Goal: Complete application form: Complete application form

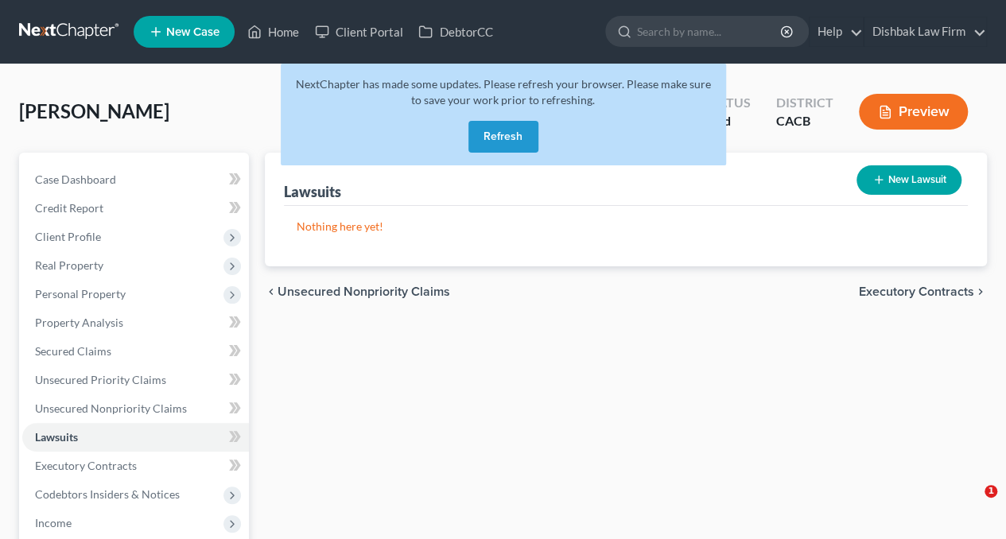
click at [510, 128] on button "Refresh" at bounding box center [503, 137] width 70 height 32
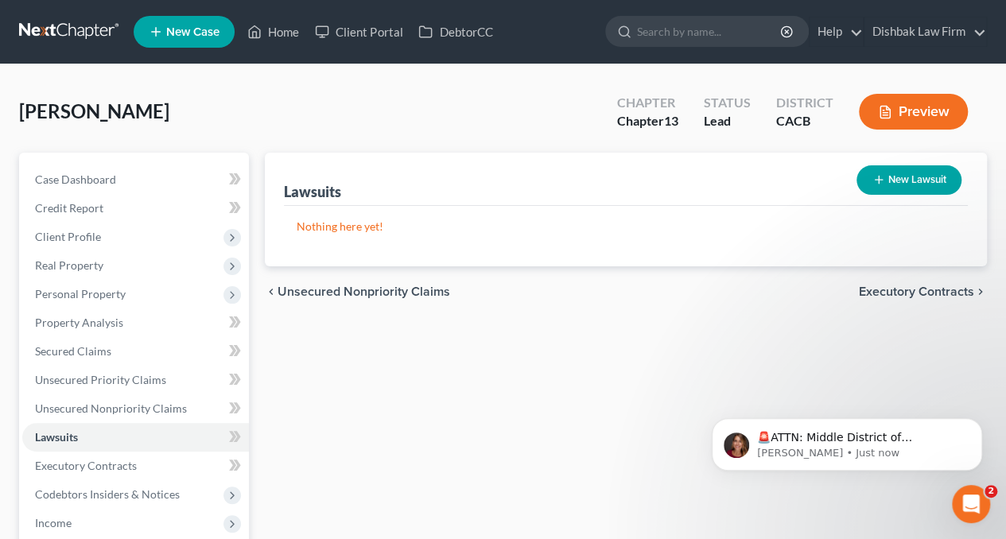
click at [894, 169] on button "New Lawsuit" at bounding box center [908, 179] width 105 height 29
select select "0"
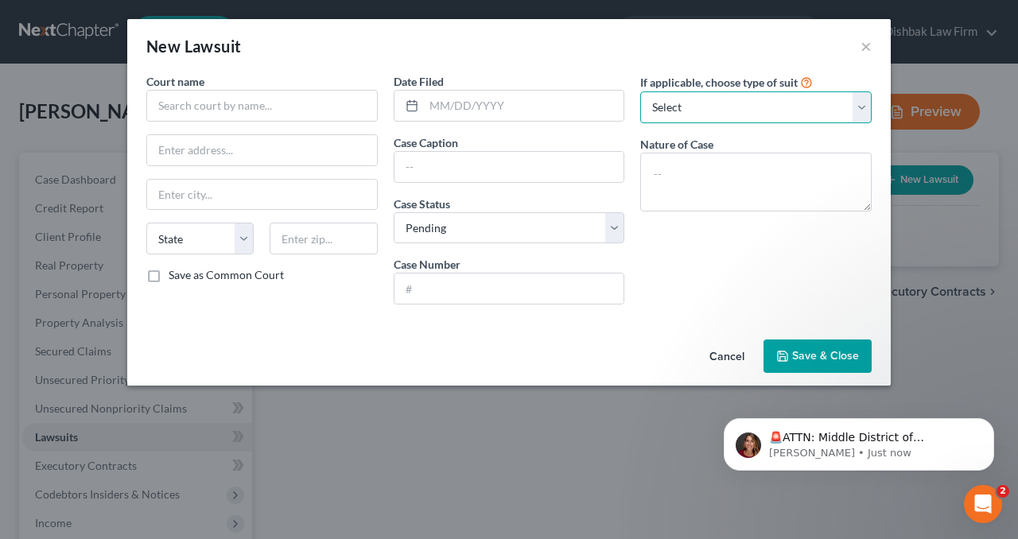
click at [804, 109] on select "Select Repossession Garnishment Foreclosure Attached, Seized, Or Levied Other" at bounding box center [755, 107] width 231 height 32
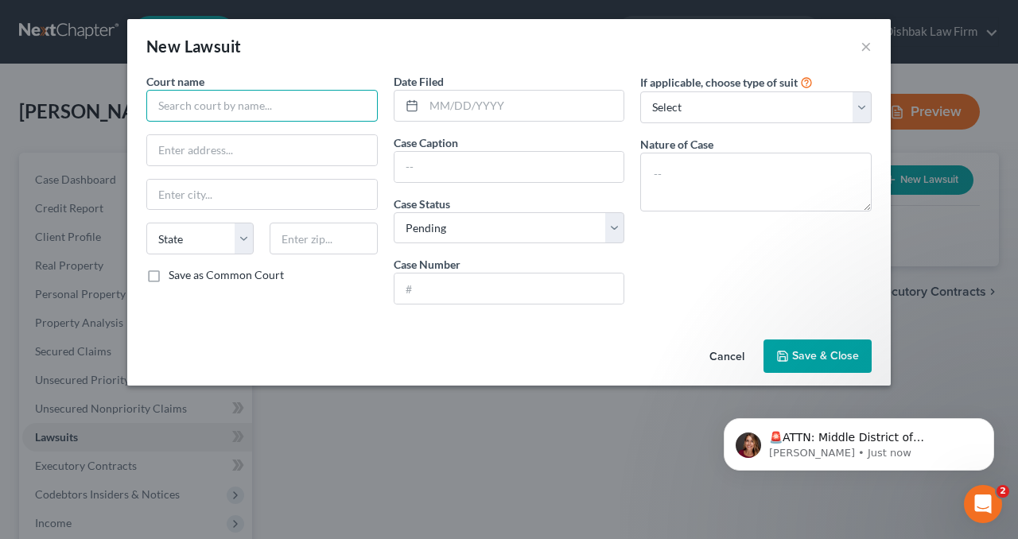
click at [264, 99] on input "text" at bounding box center [261, 106] width 231 height 32
click at [498, 289] on input "text" at bounding box center [509, 289] width 230 height 30
paste input "25CHCV00857"
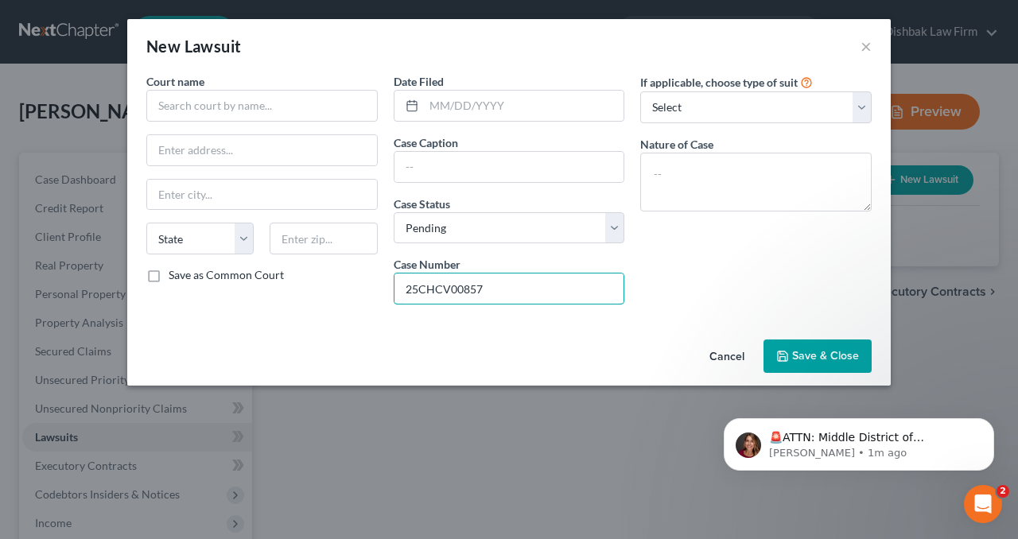
type input "25CHCV00857"
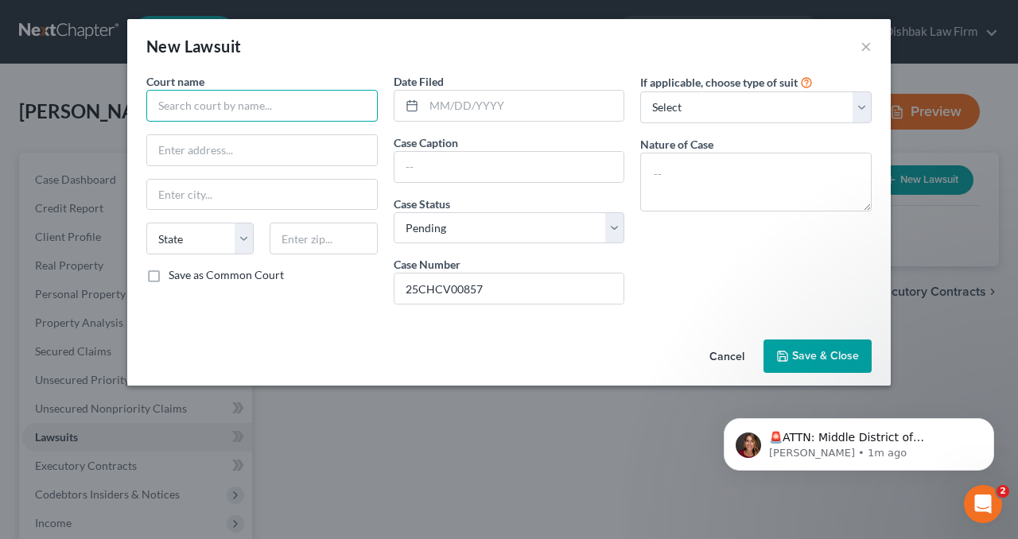
click at [327, 104] on input "text" at bounding box center [261, 106] width 231 height 32
type input "Los Angeles Superior Court - Chatsworth"
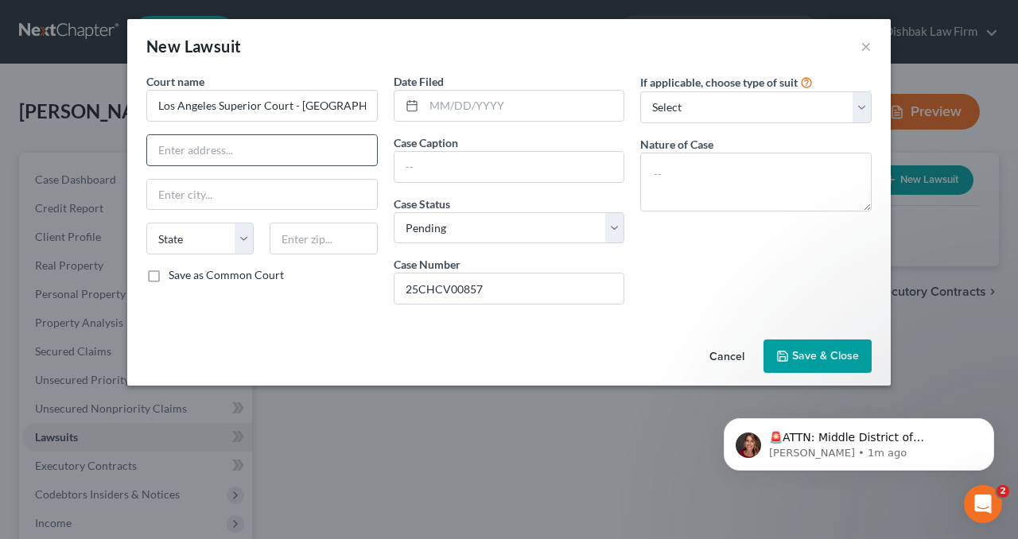
click at [202, 147] on input "text" at bounding box center [262, 150] width 230 height 30
paste input "9425 Penfield Ave."
type input "9425 Penfield Ave."
click at [331, 243] on input "text" at bounding box center [323, 239] width 107 height 32
paste input "91311"
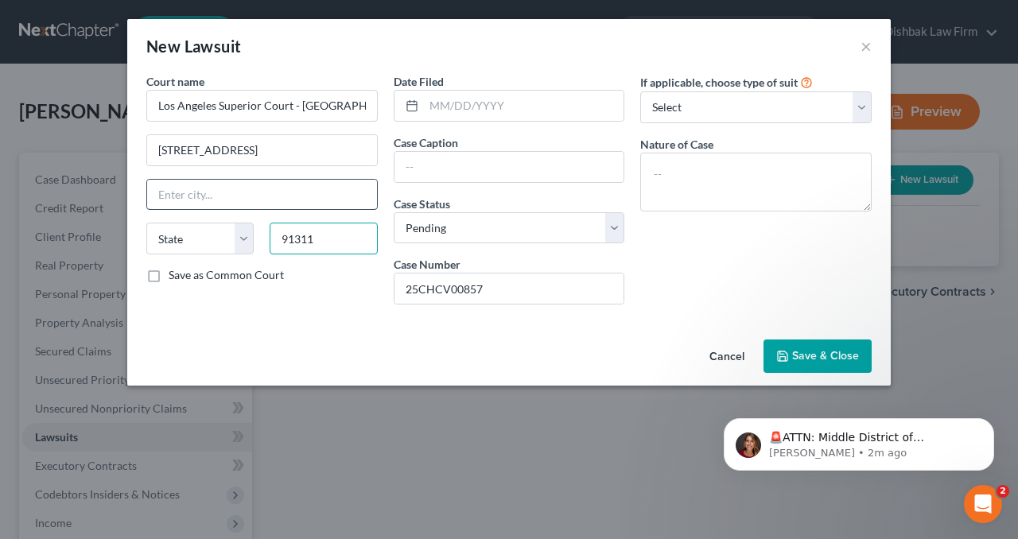
type input "91311"
click at [301, 196] on input "text" at bounding box center [262, 195] width 230 height 30
type input "Chatsworth"
select select "4"
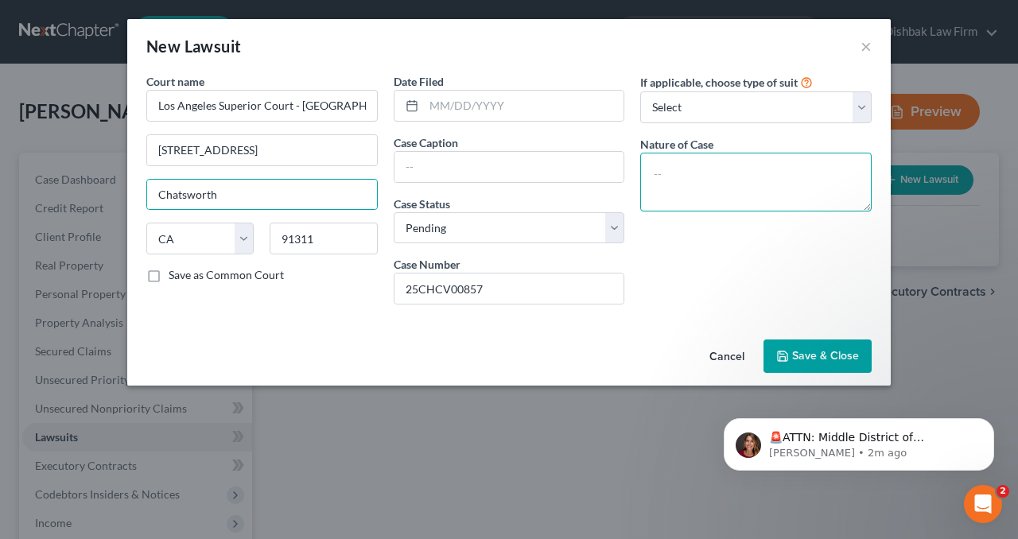
click at [725, 166] on textarea at bounding box center [755, 182] width 231 height 59
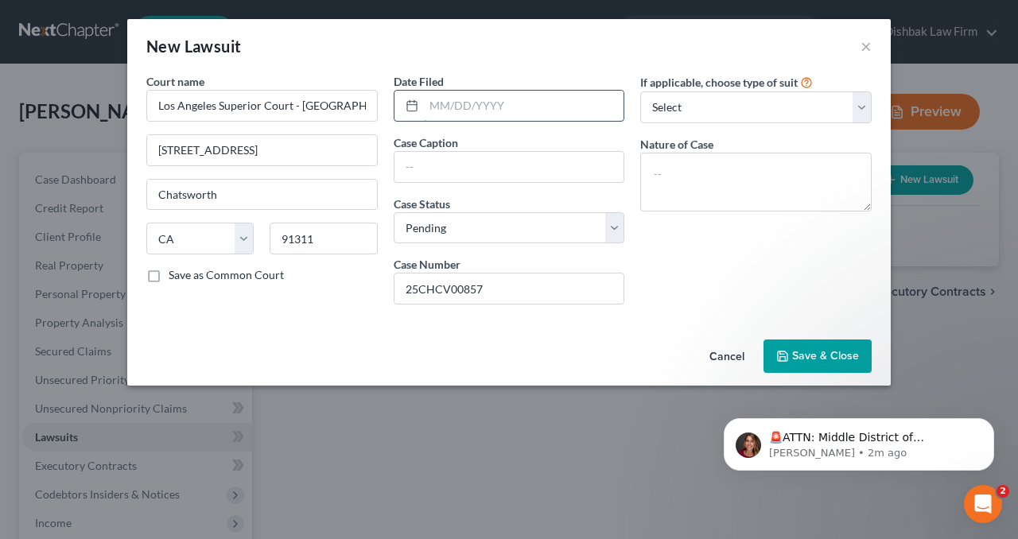
click at [468, 105] on input "text" at bounding box center [524, 106] width 200 height 30
paste input "03/11/2025"
type input "03/11/2025"
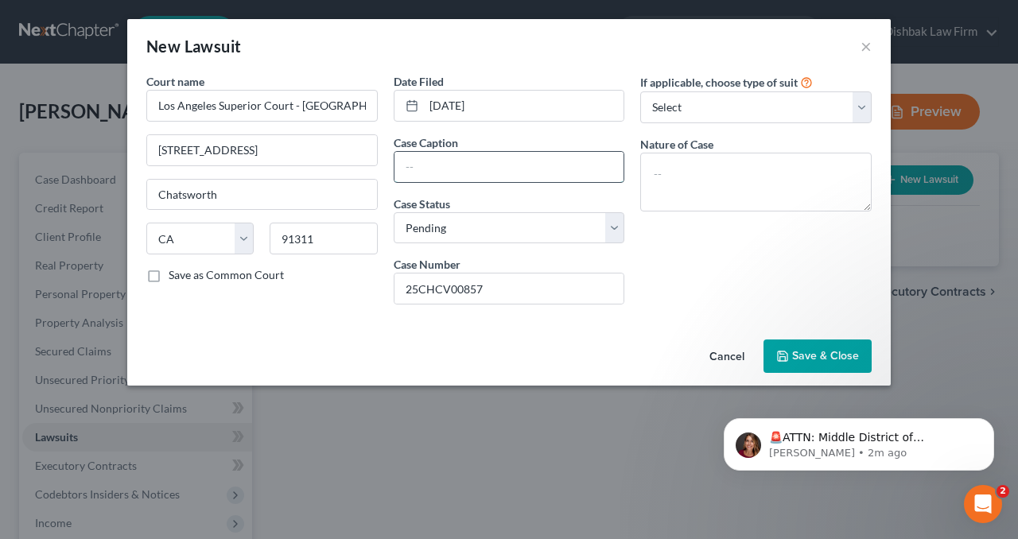
click at [466, 165] on input "text" at bounding box center [509, 167] width 230 height 30
paste input "AMERICAN EXPRESS NATIONAL BANK VS ALLYSON OKOJIE"
drag, startPoint x: 503, startPoint y: 164, endPoint x: 352, endPoint y: 167, distance: 151.1
click at [352, 167] on div "Court name * Los Angeles Superior Court - Chatsworth 9425 Penfield Ave. Chatswo…" at bounding box center [508, 195] width 741 height 244
drag, startPoint x: 476, startPoint y: 165, endPoint x: 464, endPoint y: 167, distance: 12.2
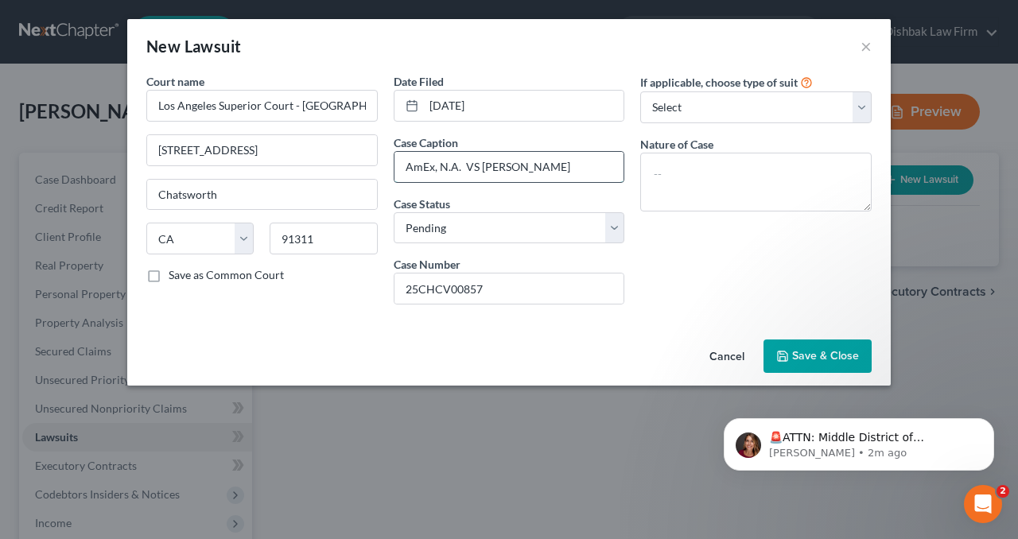
click at [464, 167] on input "AmEx, N.A. VS ALLYSON OKOJIE" at bounding box center [509, 167] width 230 height 30
drag, startPoint x: 561, startPoint y: 168, endPoint x: 473, endPoint y: 169, distance: 88.3
click at [473, 169] on input "AmEx, N.A. v ALLYSON OKOJIE" at bounding box center [509, 167] width 230 height 30
type input "AmEx, N.A. v Okojie"
click at [693, 175] on textarea at bounding box center [755, 182] width 231 height 59
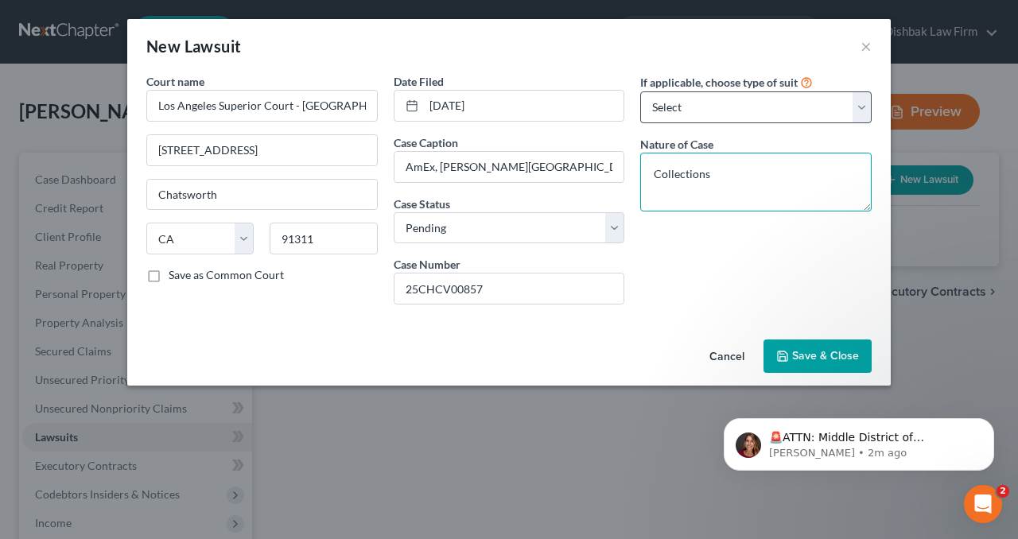
type textarea "Collections"
click at [856, 106] on select "Select Repossession Garnishment Foreclosure Attached, Seized, Or Levied Other" at bounding box center [755, 107] width 231 height 32
select select "4"
click at [640, 91] on select "Select Repossession Garnishment Foreclosure Attached, Seized, Or Levied Other" at bounding box center [755, 107] width 231 height 32
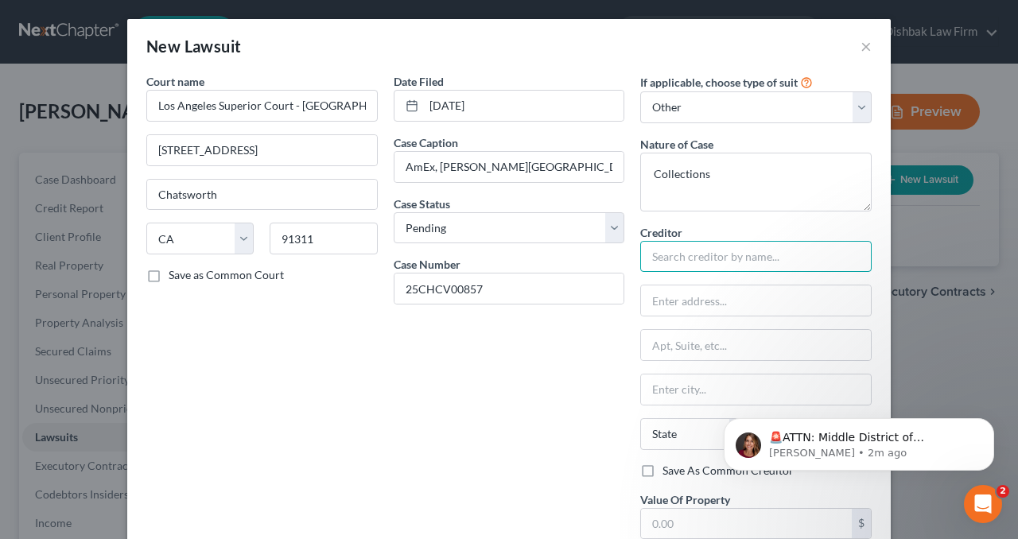
click at [728, 262] on input "text" at bounding box center [755, 257] width 231 height 32
click at [732, 258] on input "text" at bounding box center [755, 257] width 231 height 32
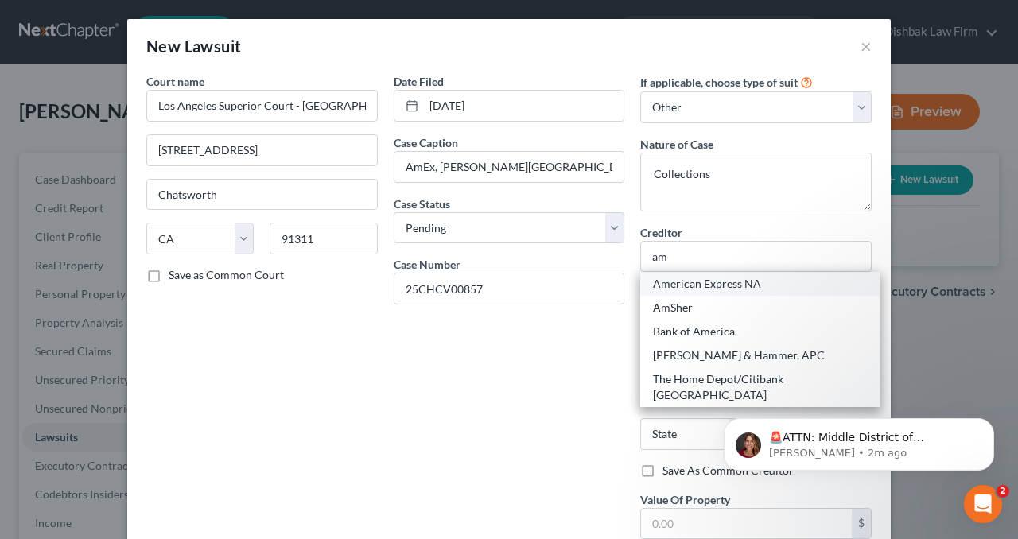
click at [734, 283] on div "American Express NA" at bounding box center [760, 284] width 214 height 16
type input "American Express NA"
type input "c/o Becket and Lee LLP"
type input "PO Box 3001"
type input "Malvern"
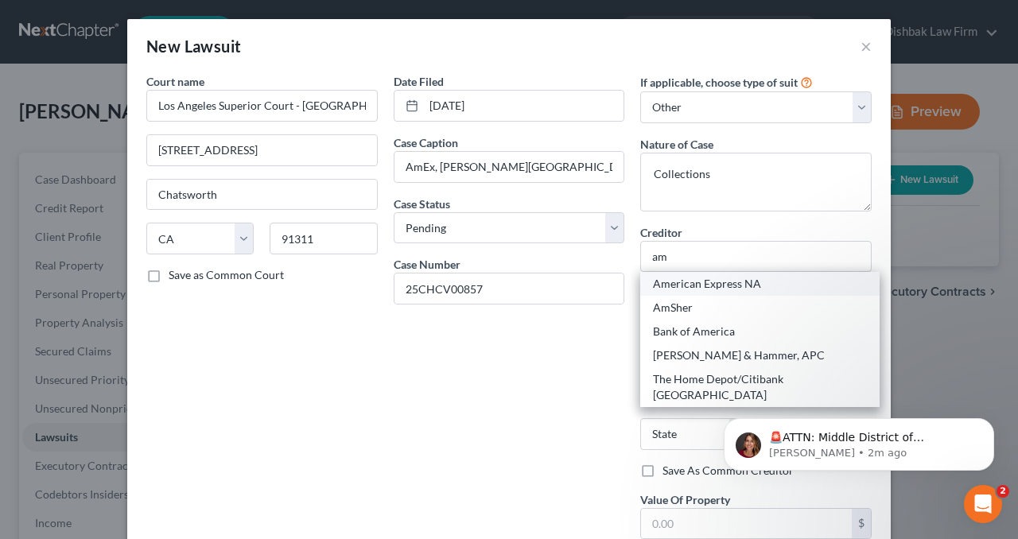
select select "39"
type input "19355-0701"
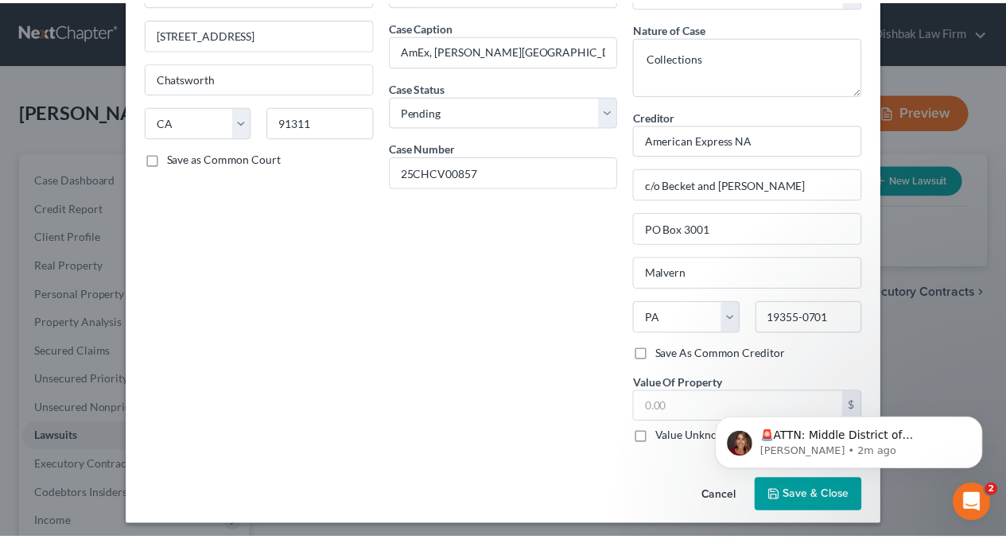
scroll to position [118, 0]
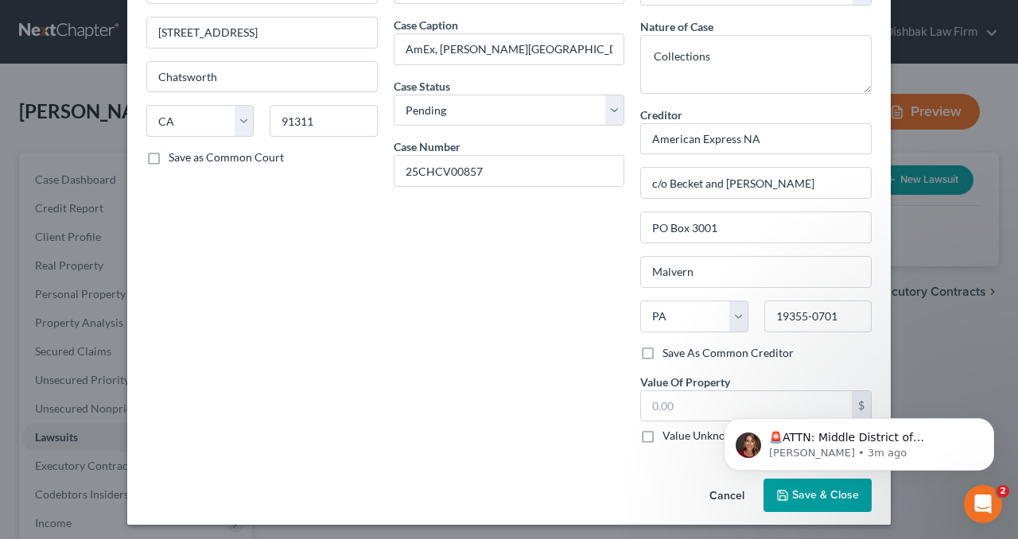
click at [821, 499] on button "Save & Close" at bounding box center [817, 495] width 108 height 33
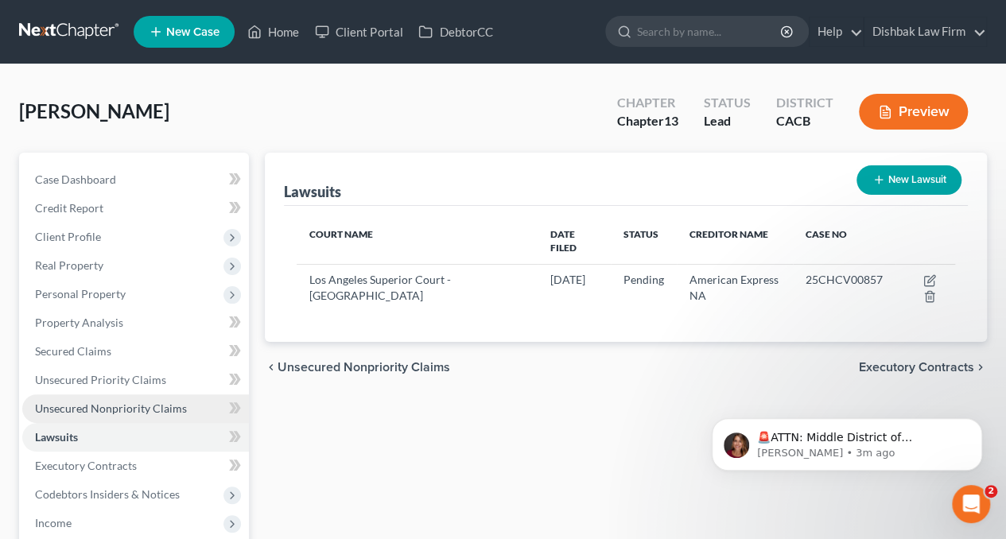
click at [115, 411] on span "Unsecured Nonpriority Claims" at bounding box center [111, 409] width 152 height 14
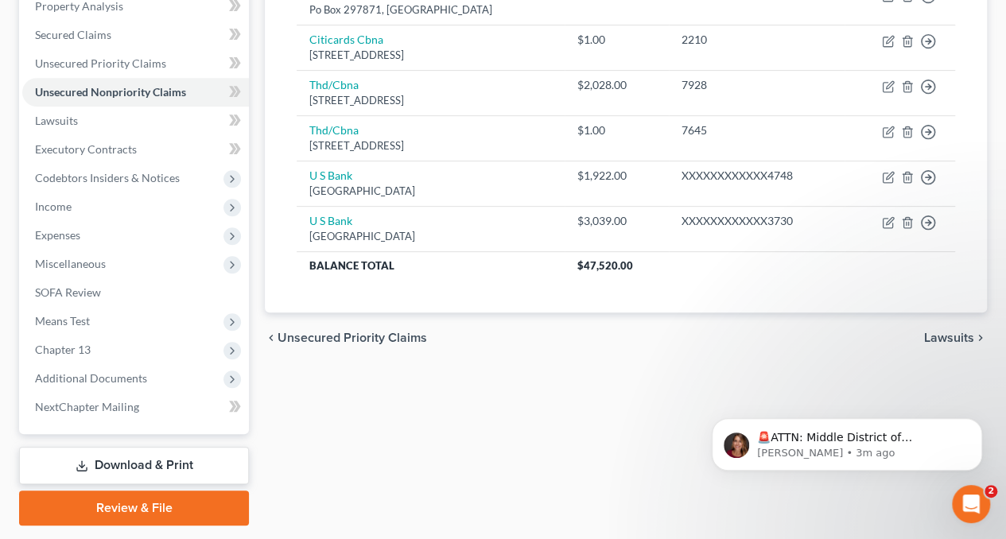
scroll to position [318, 0]
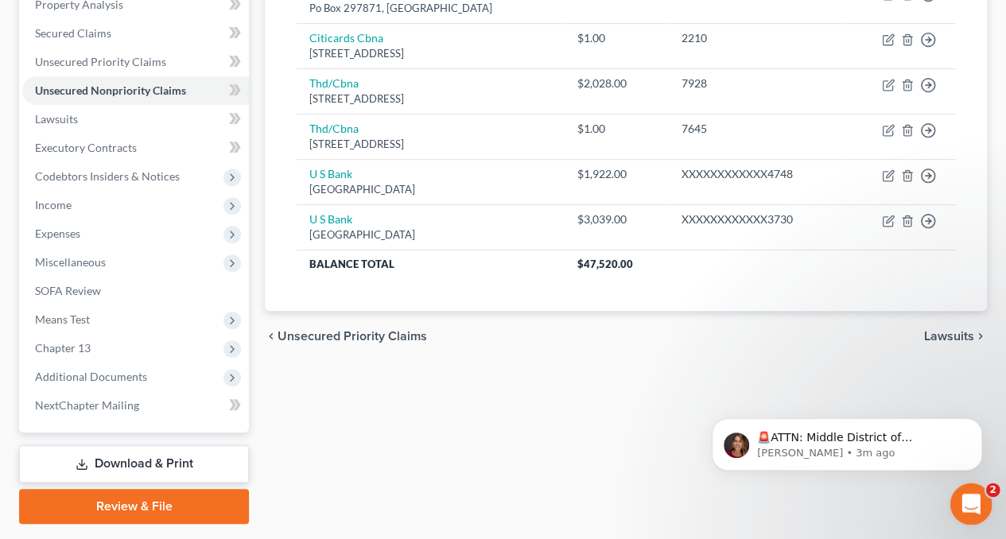
click at [976, 510] on div "Open Intercom Messenger" at bounding box center [968, 501] width 52 height 52
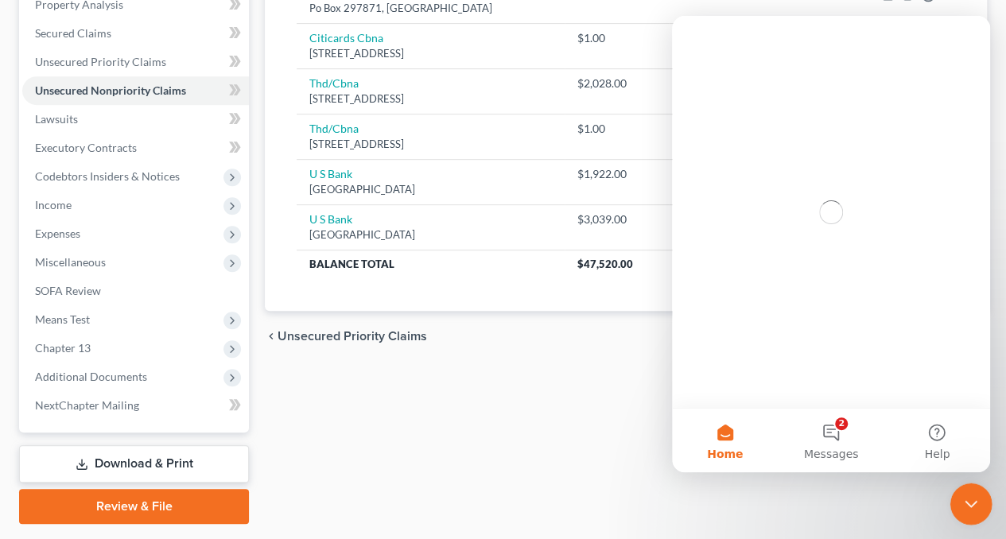
scroll to position [0, 0]
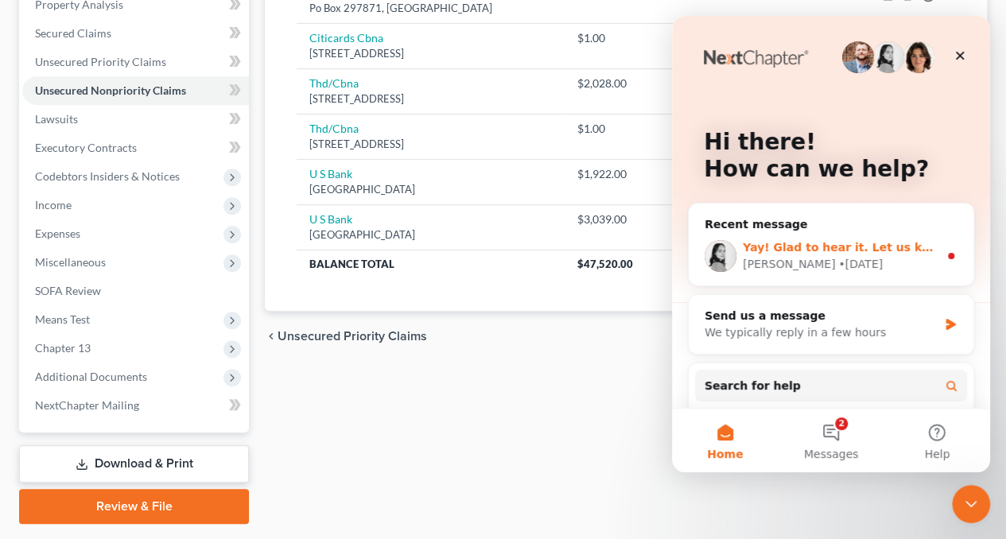
click at [855, 257] on div "Lindsey • 2d ago" at bounding box center [841, 264] width 196 height 17
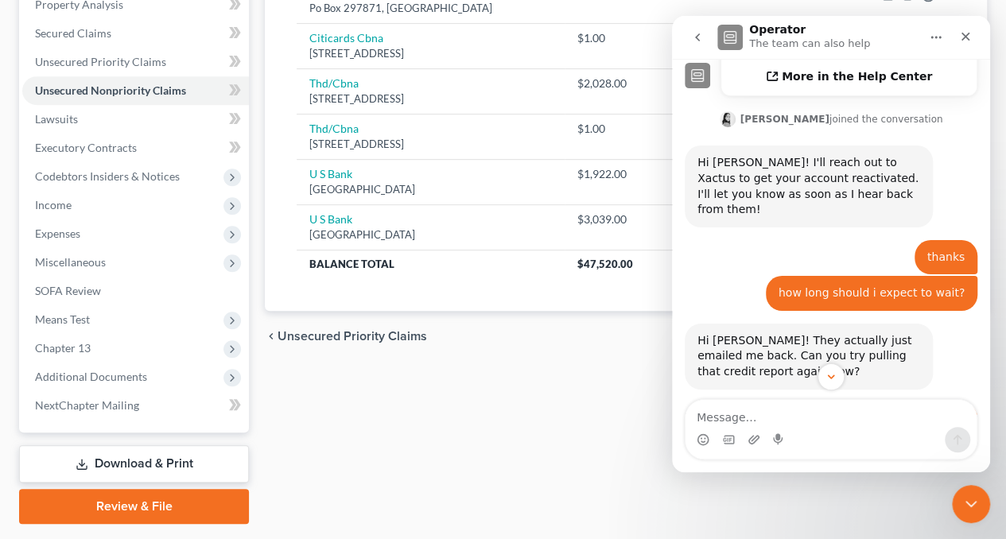
scroll to position [81, 0]
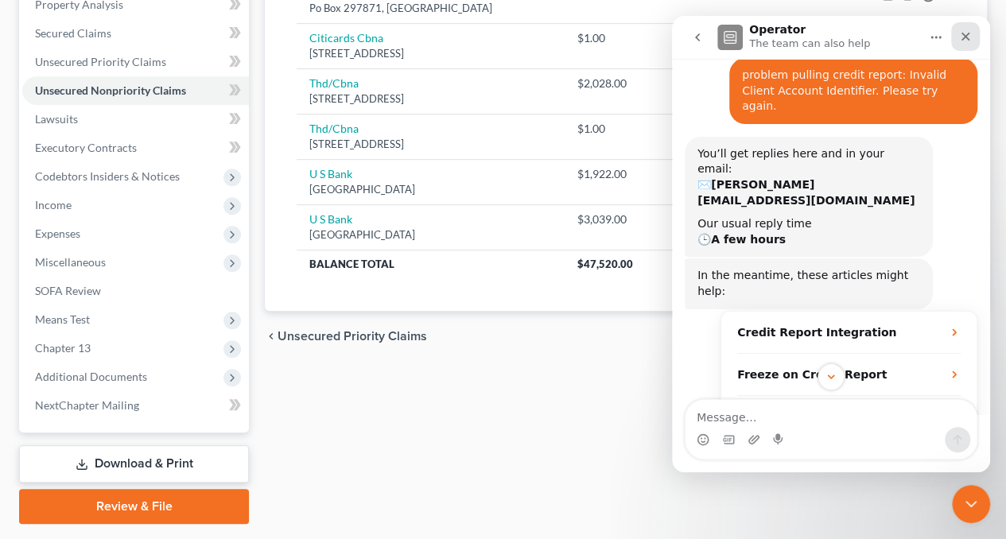
click at [961, 35] on icon "Close" at bounding box center [965, 36] width 13 height 13
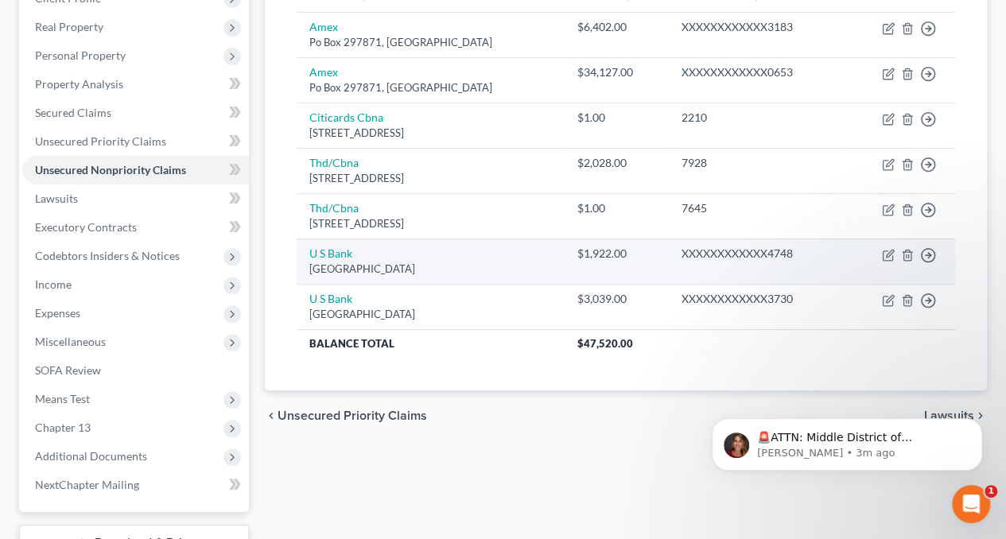
scroll to position [159, 0]
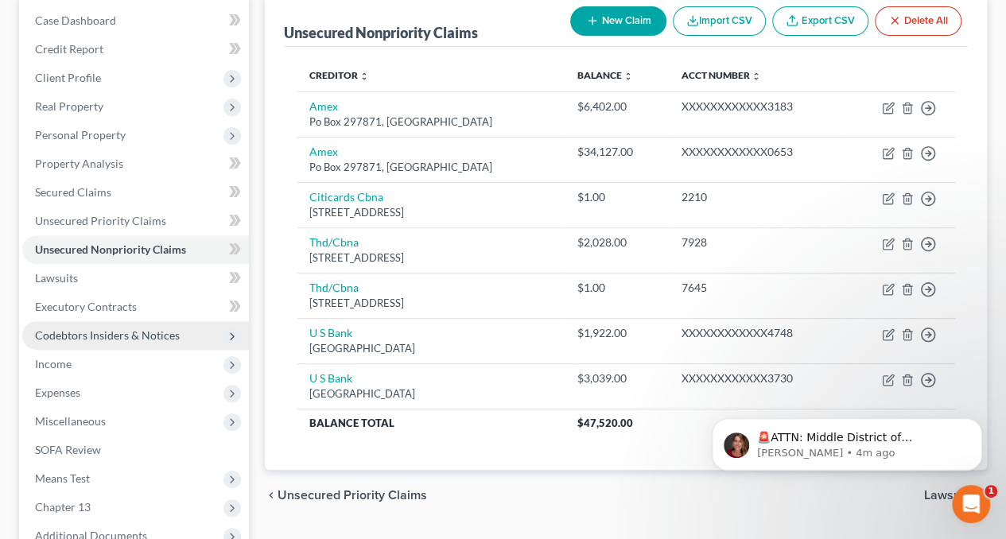
click at [93, 336] on span "Codebtors Insiders & Notices" at bounding box center [107, 335] width 145 height 14
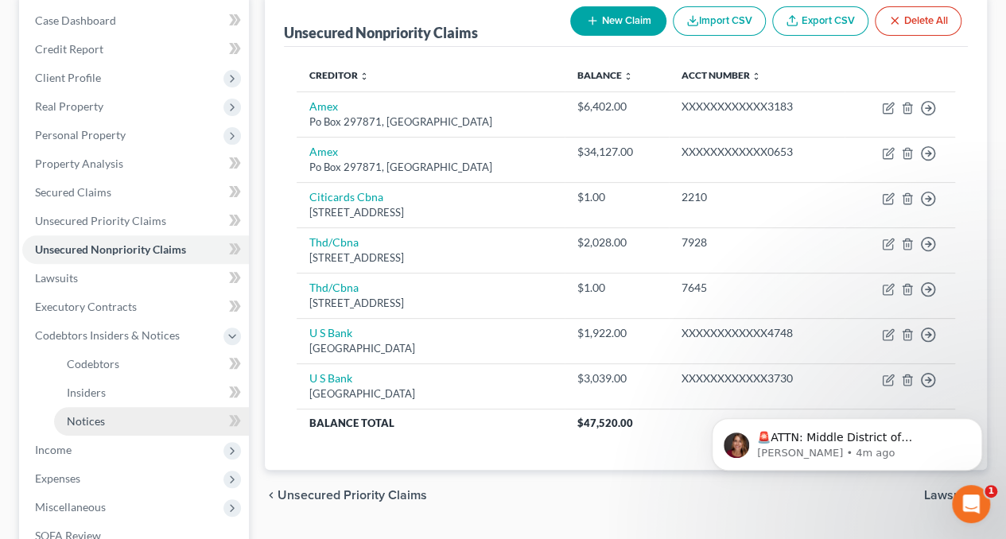
click at [142, 419] on link "Notices" at bounding box center [151, 421] width 195 height 29
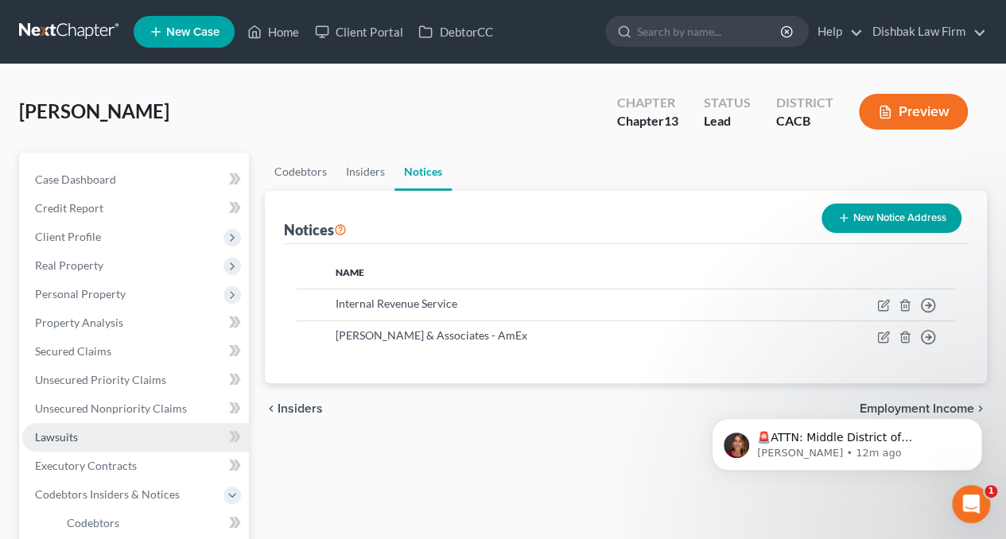
click at [72, 437] on span "Lawsuits" at bounding box center [56, 437] width 43 height 14
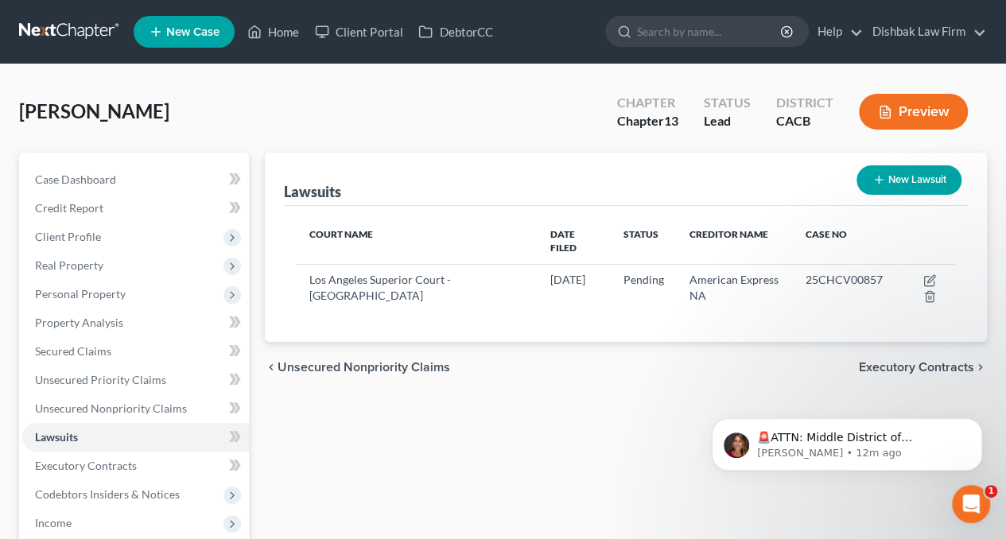
click at [944, 107] on button "Preview" at bounding box center [913, 112] width 109 height 36
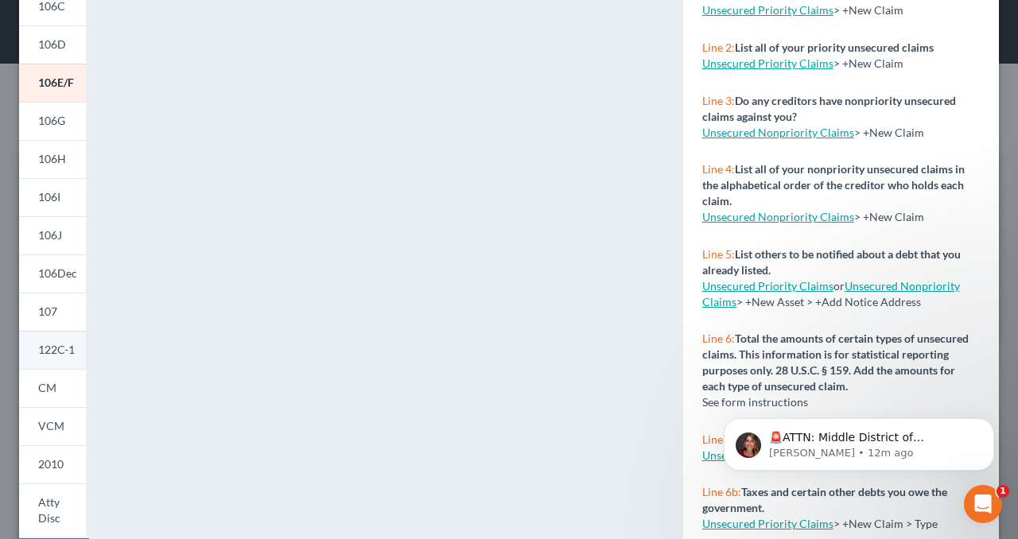
scroll to position [318, 0]
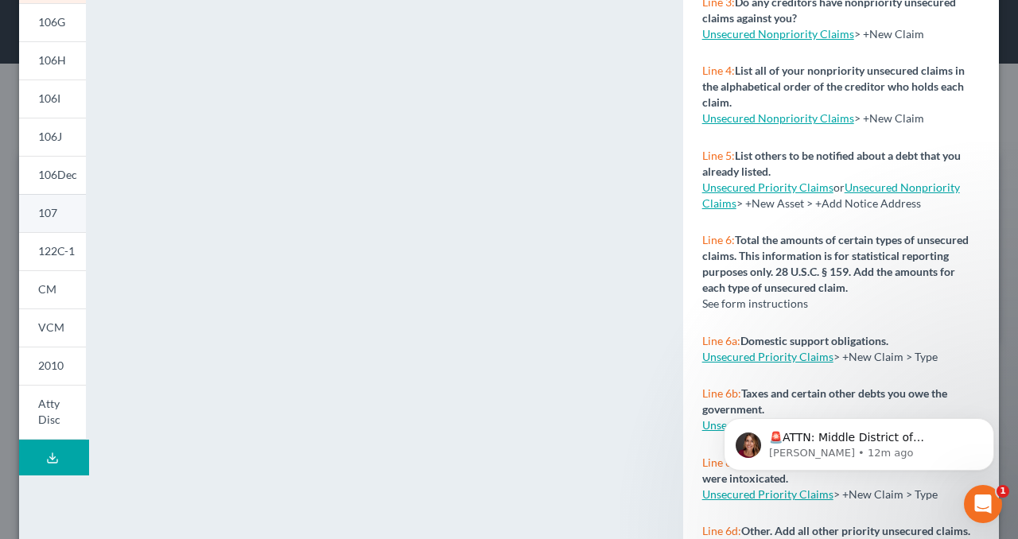
click at [56, 215] on span "107" at bounding box center [47, 213] width 19 height 14
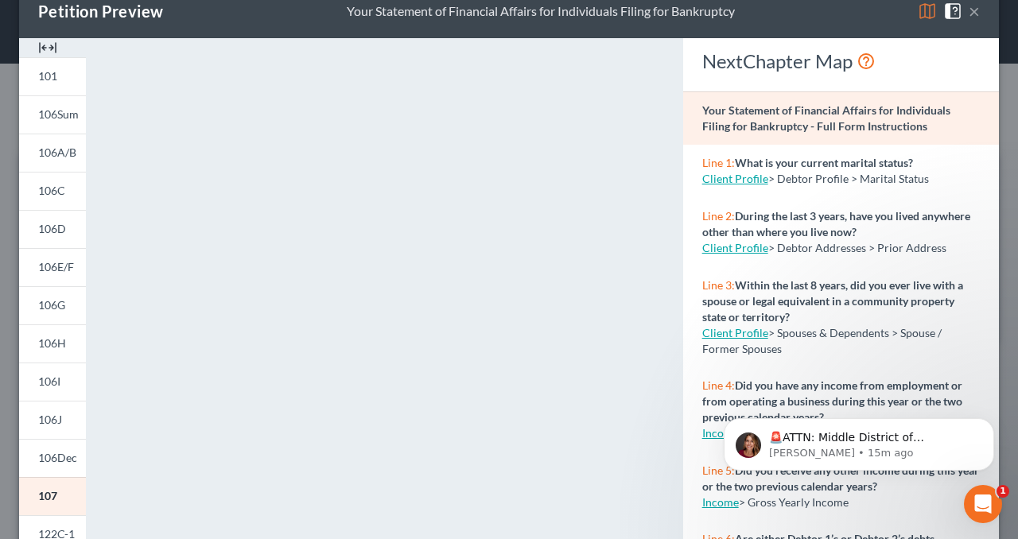
scroll to position [0, 0]
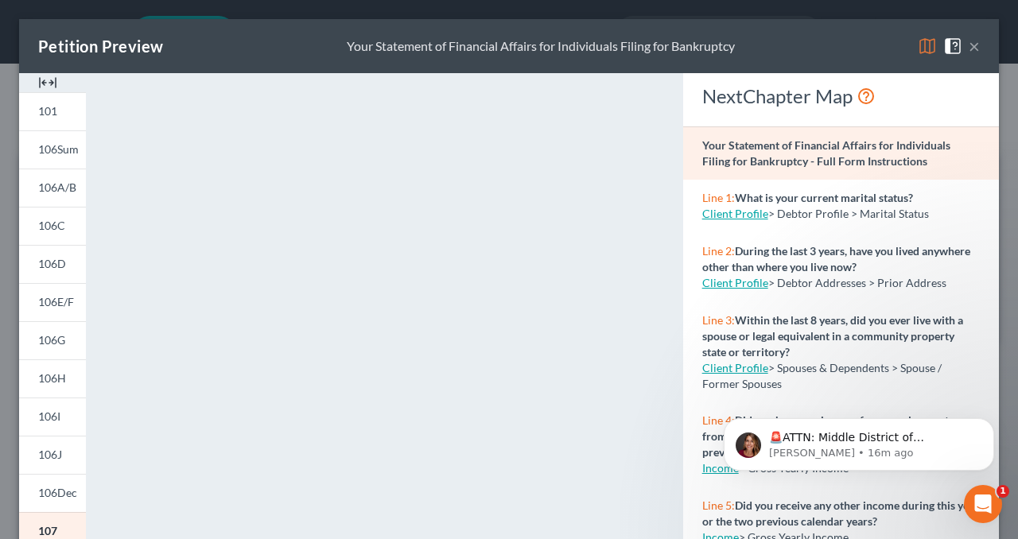
click at [968, 42] on button "×" at bounding box center [973, 46] width 11 height 19
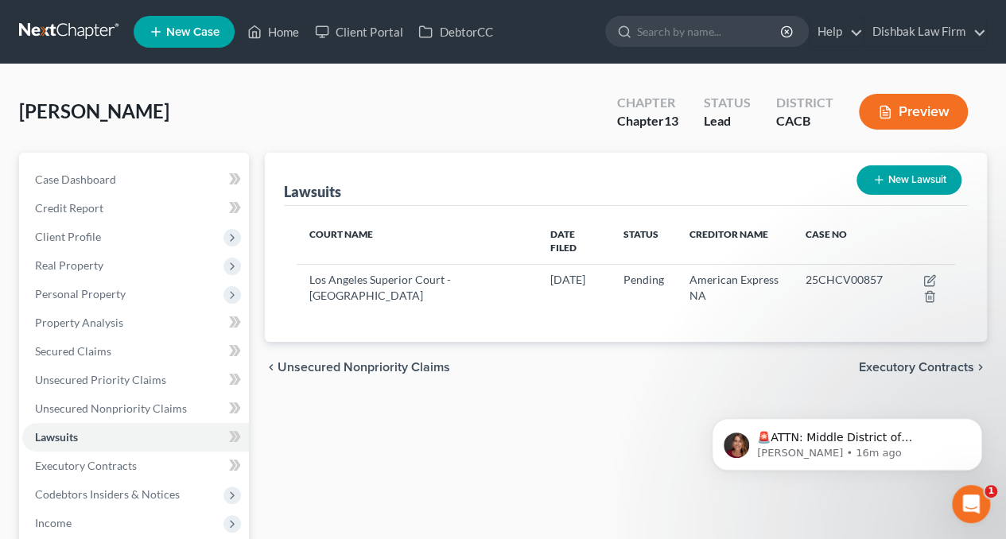
click at [914, 188] on button "New Lawsuit" at bounding box center [908, 179] width 105 height 29
select select "0"
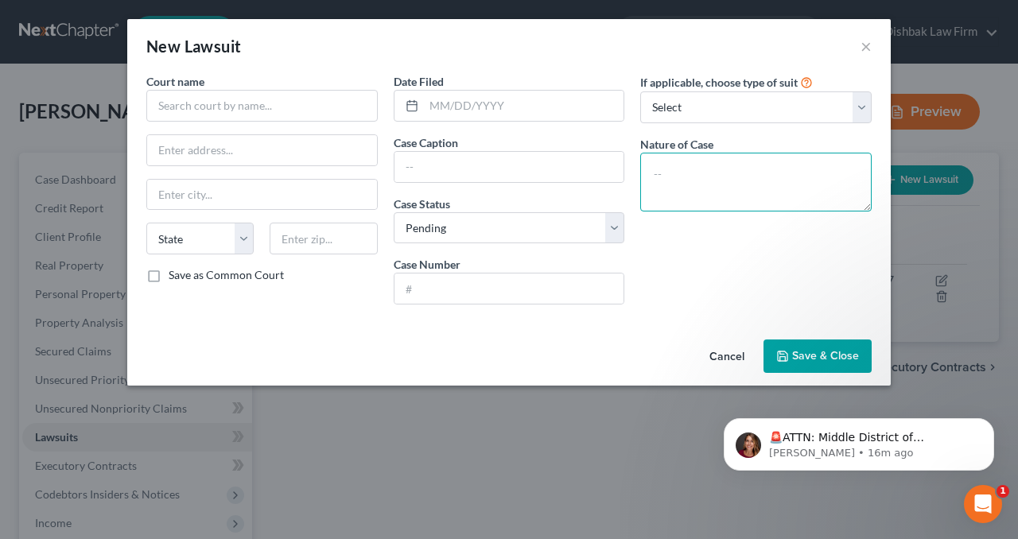
click at [682, 159] on textarea at bounding box center [755, 182] width 231 height 59
type textarea "Personal Injury"
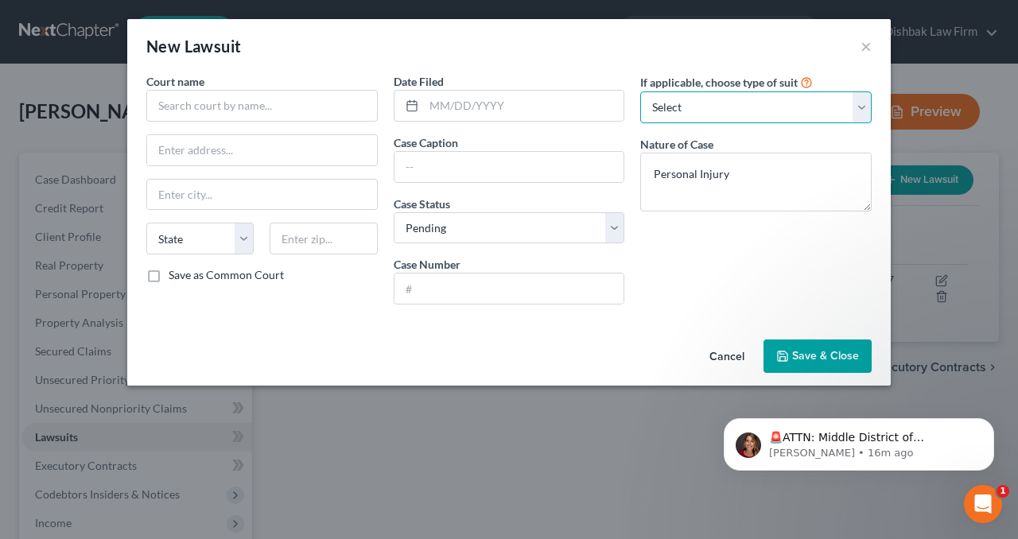
click at [711, 99] on select "Select Repossession Garnishment Foreclosure Attached, Seized, Or Levied Other" at bounding box center [755, 107] width 231 height 32
select select "4"
click at [640, 91] on select "Select Repossession Garnishment Foreclosure Attached, Seized, Or Levied Other" at bounding box center [755, 107] width 231 height 32
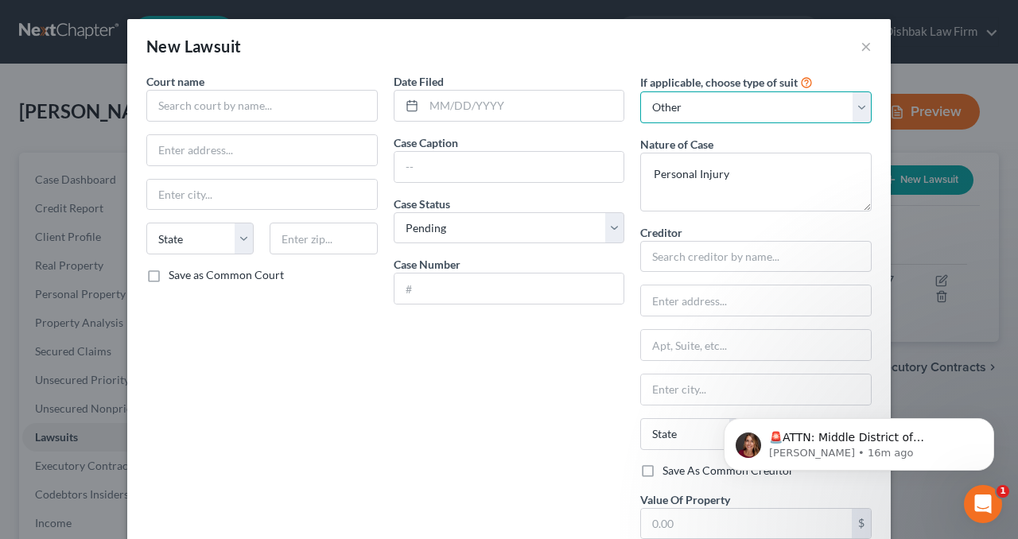
click at [856, 101] on select "Select Repossession Garnishment Foreclosure Attached, Seized, Or Levied Other" at bounding box center [755, 107] width 231 height 32
select select
click at [640, 91] on select "Select Repossession Garnishment Foreclosure Attached, Seized, Or Levied Other" at bounding box center [755, 107] width 231 height 32
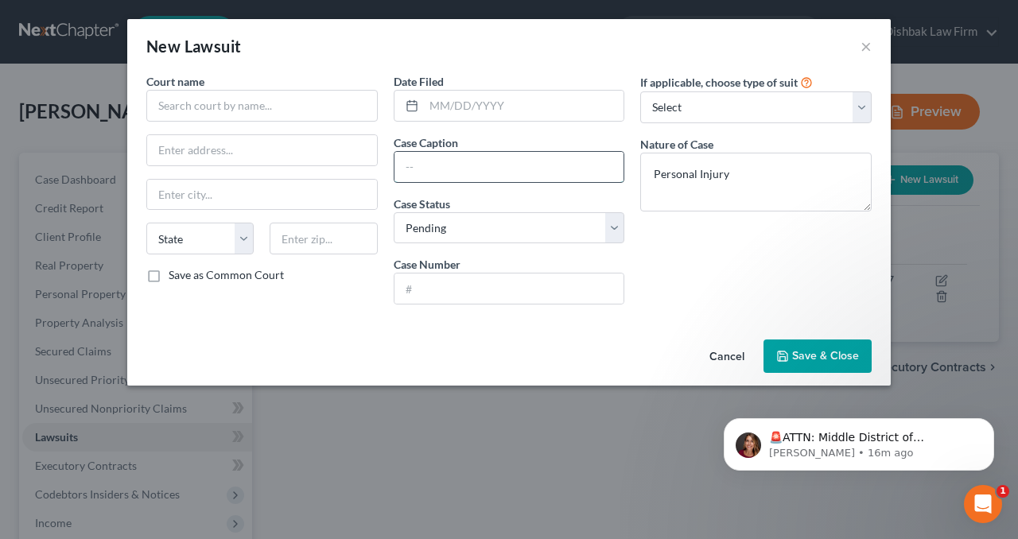
click at [471, 163] on input "text" at bounding box center [509, 167] width 230 height 30
paste input "ALLYSON OKOJIE VS TJX, COMPANIES, INC., ET AL."
drag, startPoint x: 493, startPoint y: 166, endPoint x: 329, endPoint y: 163, distance: 163.8
click at [329, 163] on div "Court name * State AL AK AR AZ CA CO CT DE DC FL GA GU HI ID IL IN IA KS KY LA …" at bounding box center [508, 195] width 741 height 244
click at [475, 173] on input "ALLYSON OKOJIE VS TJX, COMPANIES, INC., ET AL." at bounding box center [509, 167] width 230 height 30
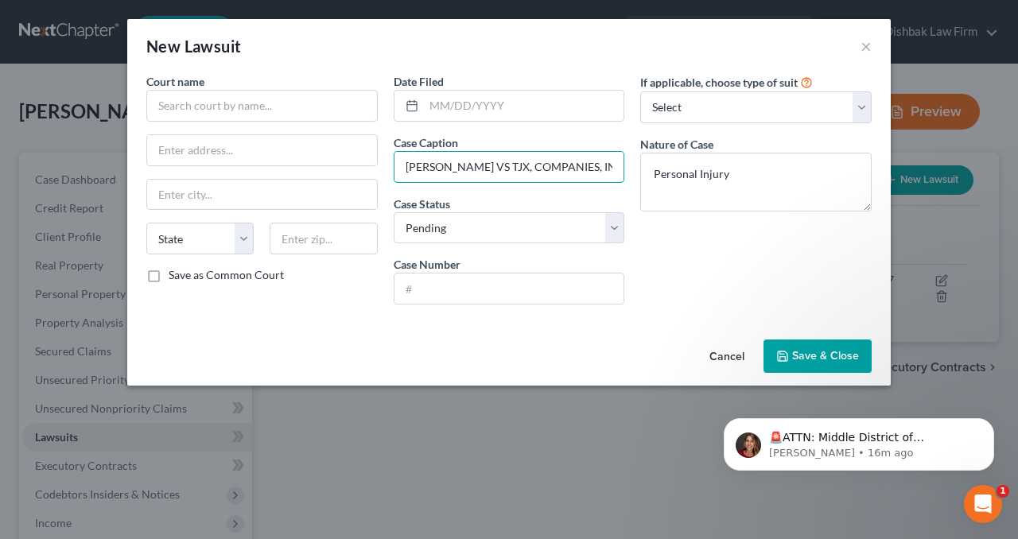
drag, startPoint x: 495, startPoint y: 165, endPoint x: 361, endPoint y: 167, distance: 133.6
click at [361, 167] on div "Court name * State AL AK AR AZ CA CO CT DE DC FL GA GU HI ID IL IN IA KS KY LA …" at bounding box center [508, 195] width 741 height 244
drag, startPoint x: 452, startPoint y: 166, endPoint x: 442, endPoint y: 165, distance: 9.7
click at [442, 165] on input "Okojie VS TJX, COMPANIES, INC., ET AL." at bounding box center [509, 167] width 230 height 30
drag, startPoint x: 534, startPoint y: 168, endPoint x: 477, endPoint y: 168, distance: 57.2
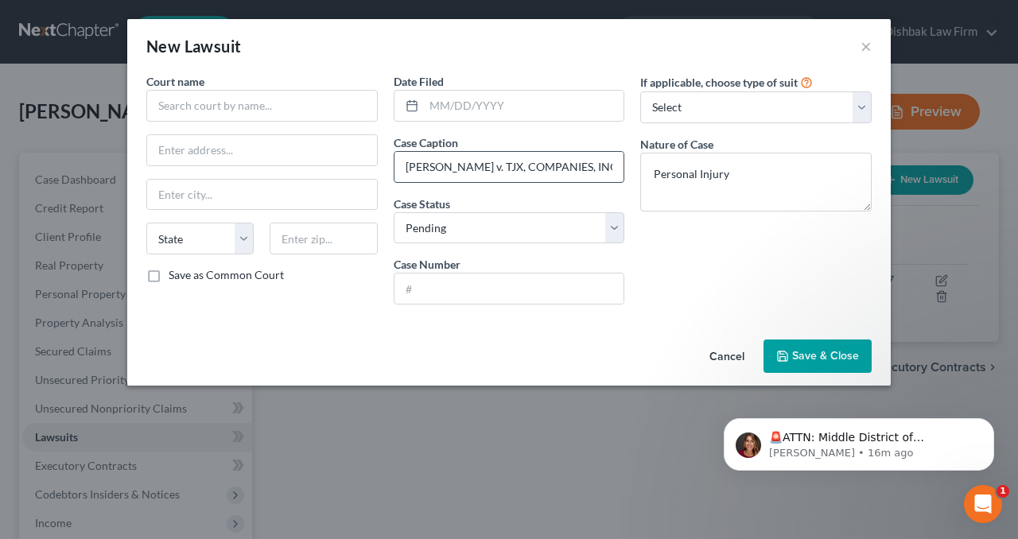
click at [477, 168] on input "Okojie v. TJX, COMPANIES, INC., ET AL." at bounding box center [509, 167] width 230 height 30
drag, startPoint x: 547, startPoint y: 166, endPoint x: 533, endPoint y: 156, distance: 17.7
click at [534, 159] on input "Okojie v. TJX, Companies, INC., ET AL." at bounding box center [509, 167] width 230 height 30
drag, startPoint x: 588, startPoint y: 168, endPoint x: 553, endPoint y: 167, distance: 35.0
click at [553, 167] on input "Okojie v. TJX, Companies, Inc., ET AL." at bounding box center [509, 167] width 230 height 30
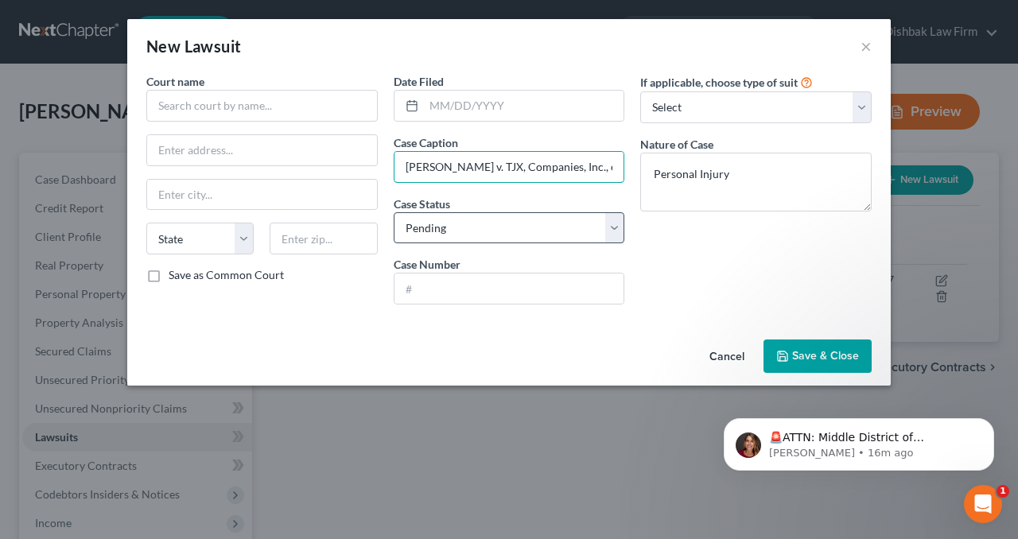
type input "Okojie v. TJX, Companies, Inc., et al"
click at [608, 221] on select "Select Pending On Appeal Concluded" at bounding box center [509, 228] width 231 height 32
select select "2"
click at [394, 212] on select "Select Pending On Appeal Concluded" at bounding box center [509, 228] width 231 height 32
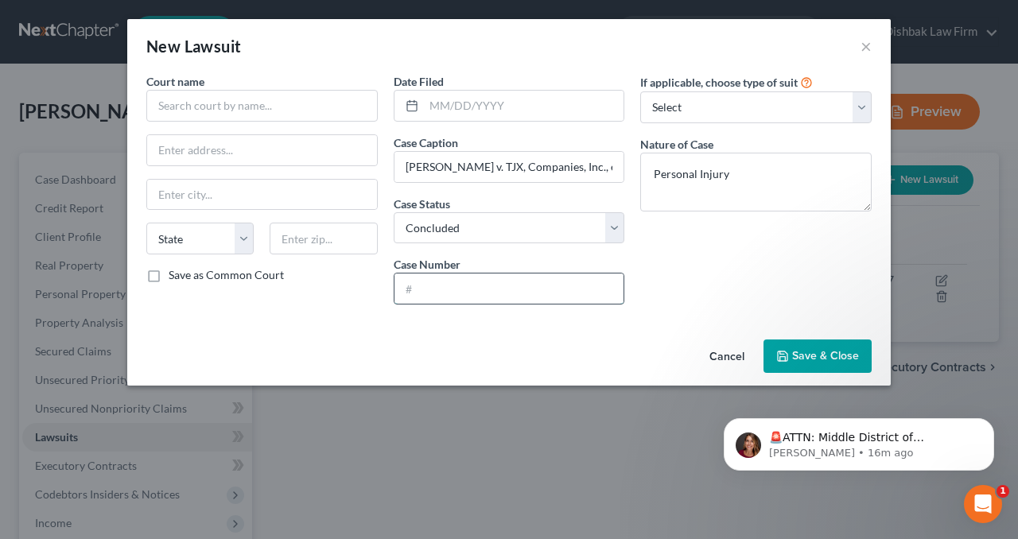
click at [452, 290] on input "text" at bounding box center [509, 289] width 230 height 30
paste input "24GDCV00098"
type input "24GDCV00098"
click at [218, 103] on input "text" at bounding box center [261, 106] width 231 height 32
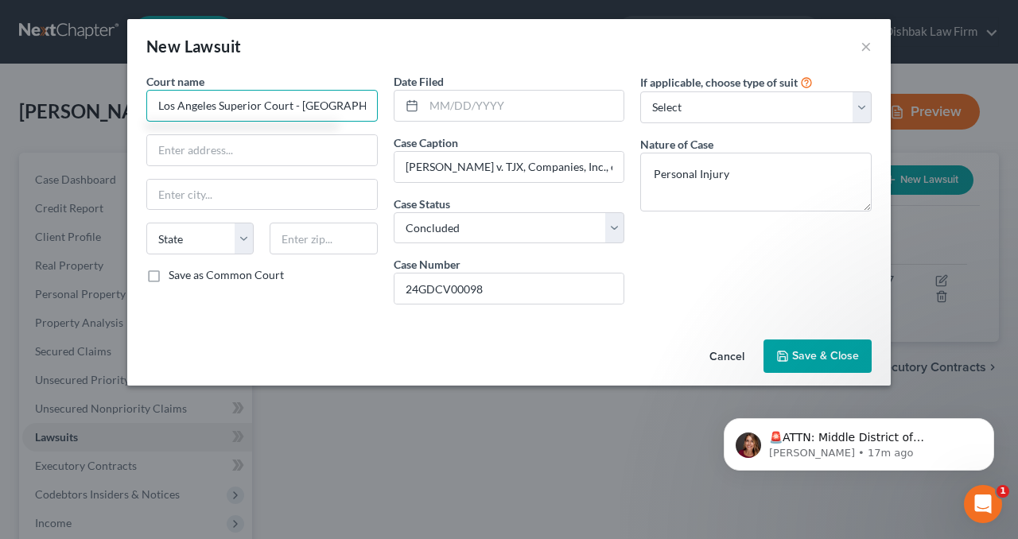
type input "Los Angeles Superior Court - Glendale"
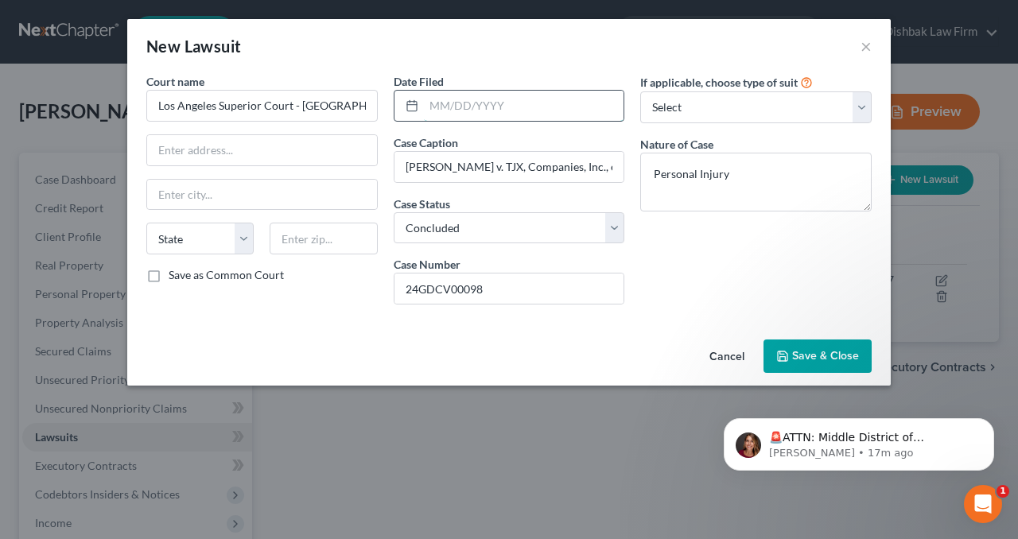
click at [509, 112] on input "text" at bounding box center [524, 106] width 200 height 30
paste input "01/19/2024"
type input "01/19/2024"
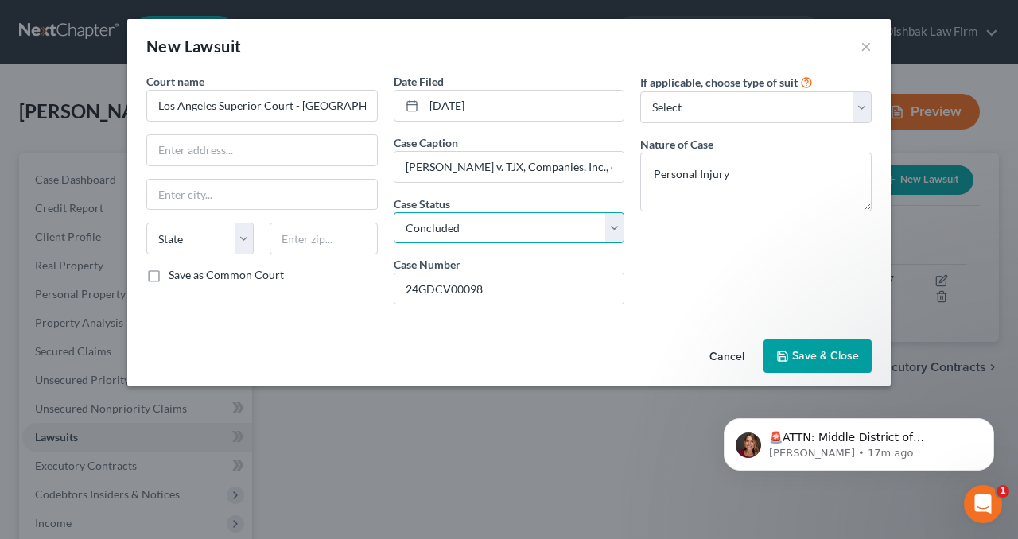
click at [615, 228] on select "Select Pending On Appeal Concluded" at bounding box center [509, 228] width 231 height 32
click at [650, 228] on div "If applicable, choose type of suit Select Repossession Garnishment Foreclosure …" at bounding box center [755, 195] width 247 height 244
click at [327, 146] on input "text" at bounding box center [262, 150] width 230 height 30
paste input "600 E Broadway"
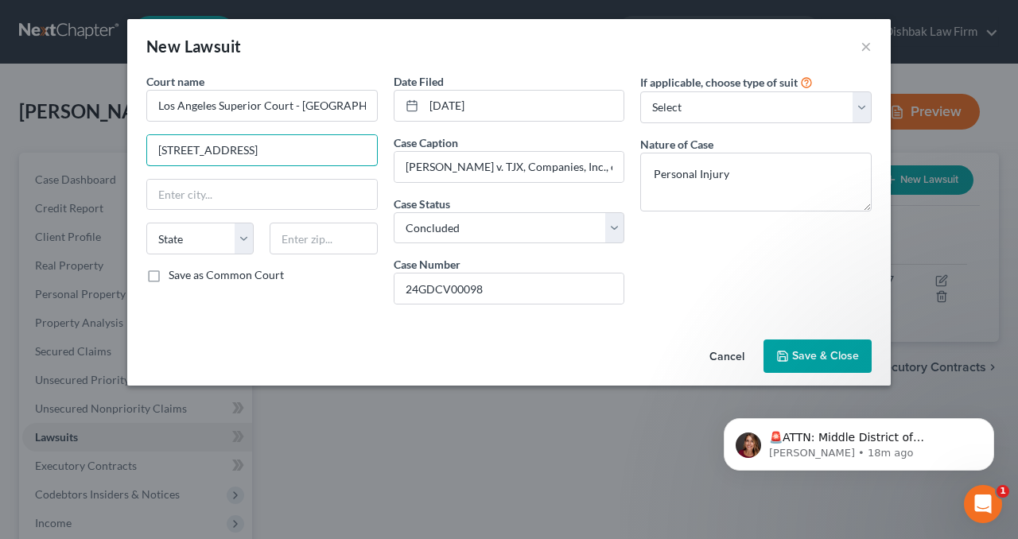
type input "600 E Broadway"
click at [169, 272] on label "Save as Common Court" at bounding box center [226, 275] width 115 height 16
click at [175, 272] on input "Save as Common Court" at bounding box center [180, 272] width 10 height 10
checkbox input "true"
click at [325, 231] on input "text" at bounding box center [323, 239] width 107 height 32
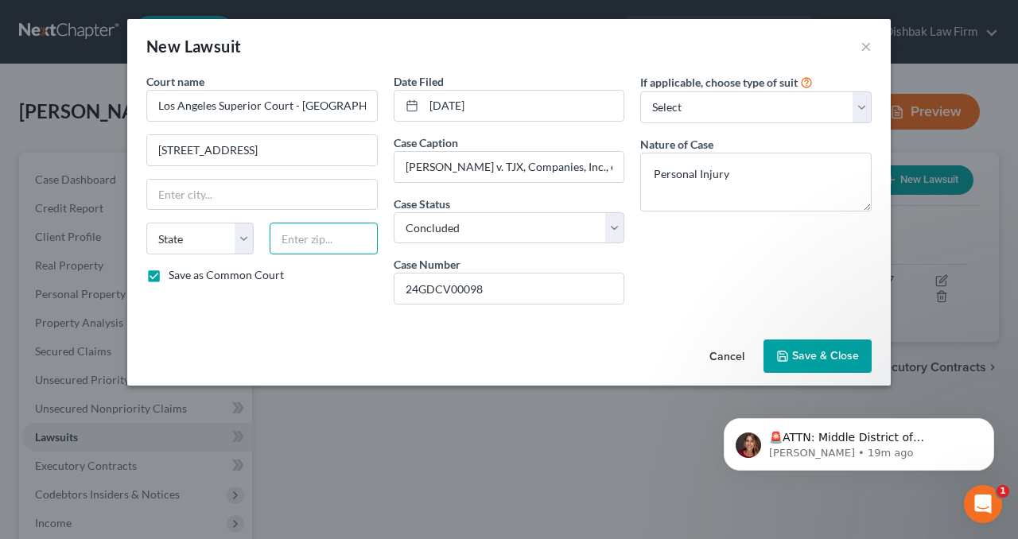
paste input "91206"
type input "91206"
click at [324, 195] on input "text" at bounding box center [262, 195] width 230 height 30
type input "Glendale"
select select "4"
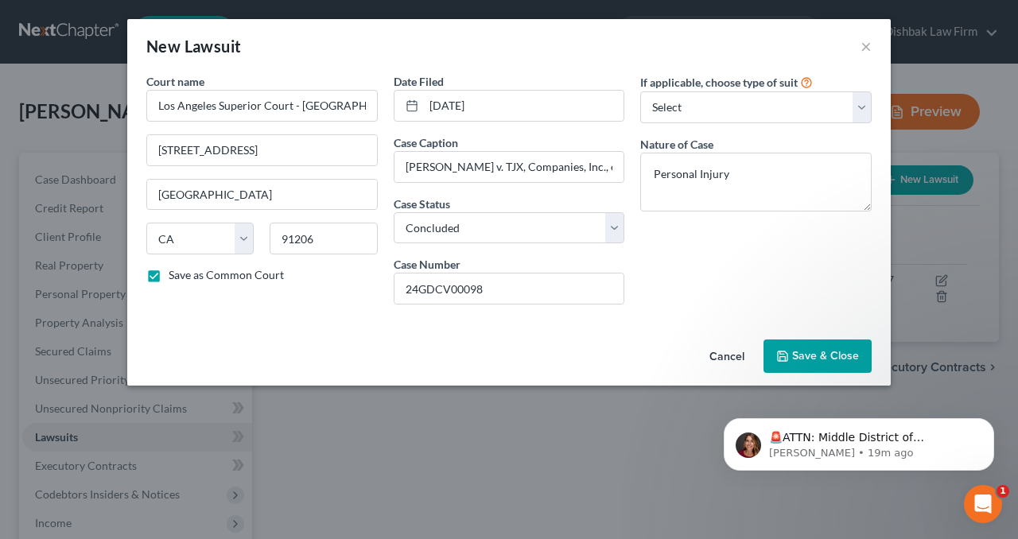
click at [821, 353] on span "Save & Close" at bounding box center [825, 356] width 67 height 14
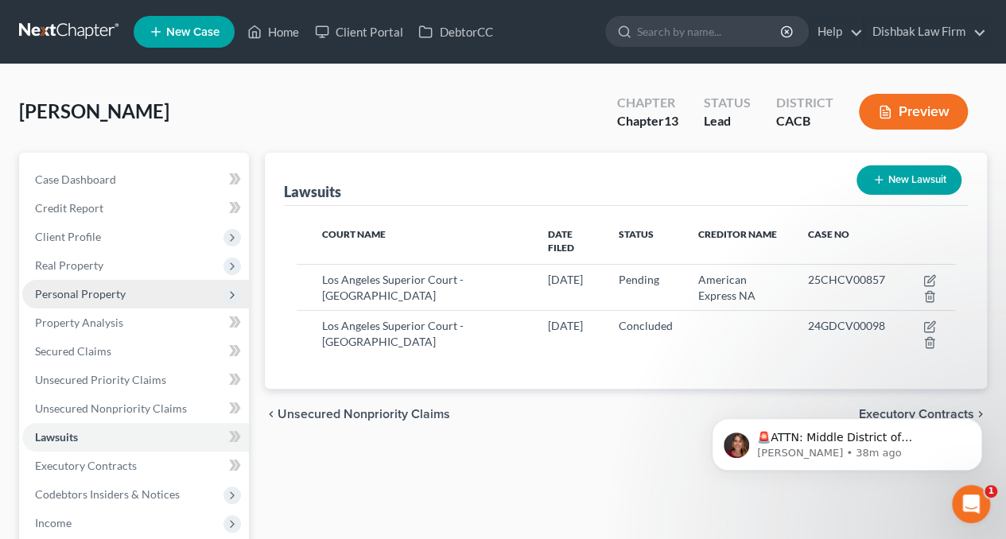
click at [72, 294] on span "Personal Property" at bounding box center [80, 294] width 91 height 14
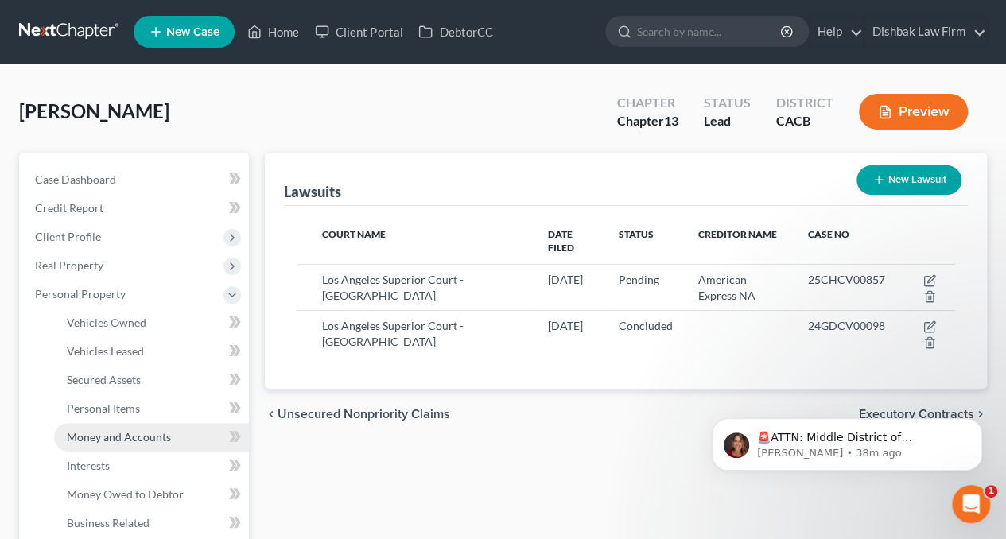
click at [107, 433] on span "Money and Accounts" at bounding box center [119, 437] width 104 height 14
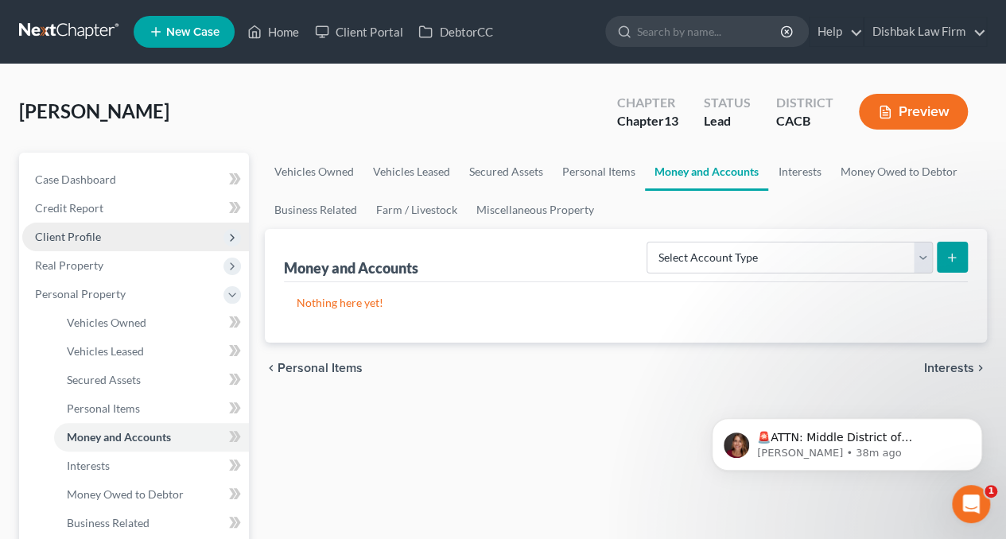
click at [57, 236] on span "Client Profile" at bounding box center [68, 237] width 66 height 14
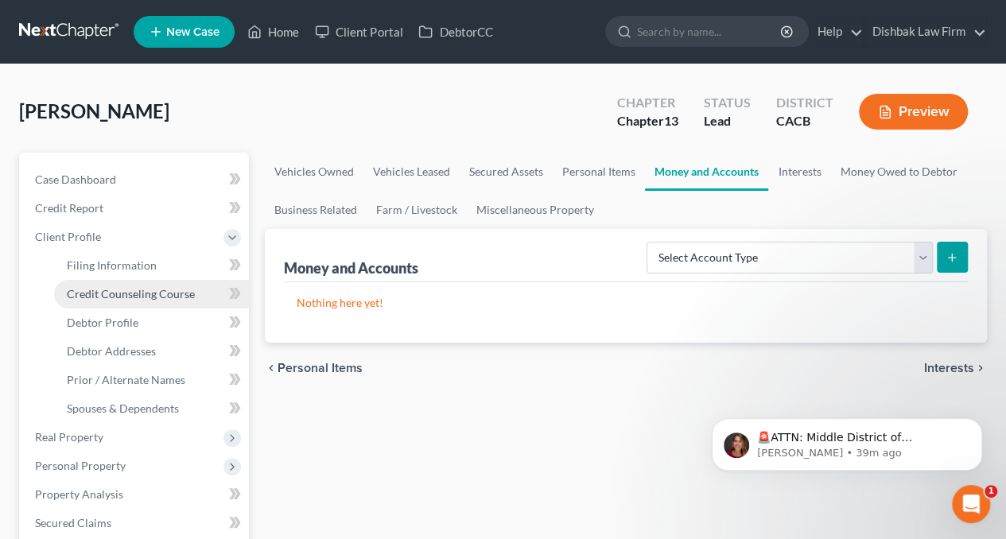
click at [109, 294] on span "Credit Counseling Course" at bounding box center [131, 294] width 128 height 14
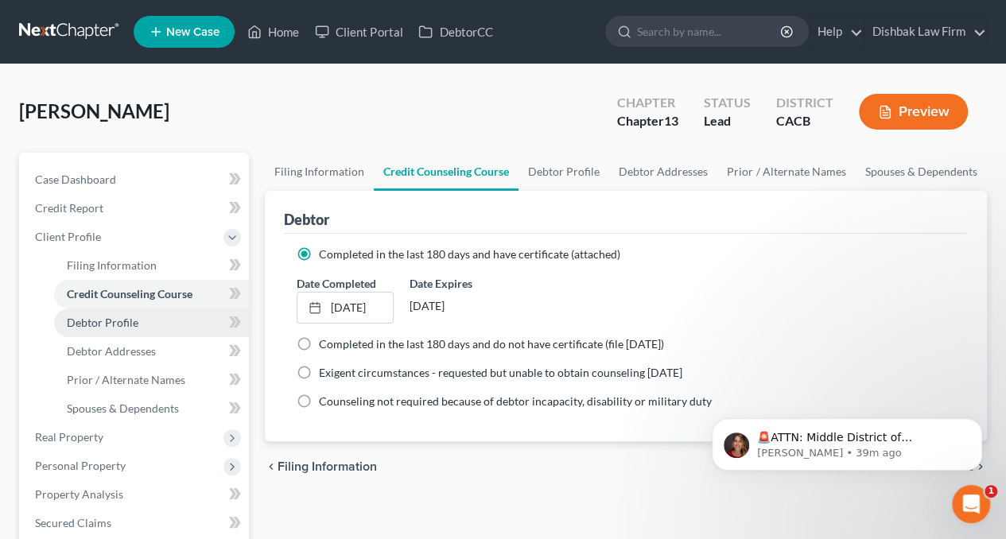
click at [99, 328] on link "Debtor Profile" at bounding box center [151, 323] width 195 height 29
select select "0"
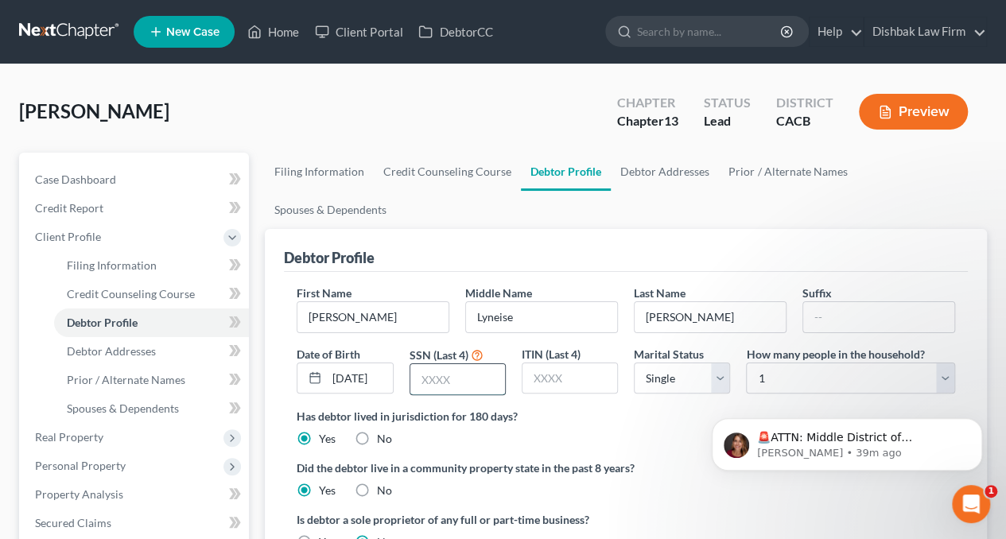
click at [455, 364] on input "text" at bounding box center [457, 379] width 95 height 30
type input "4455"
click at [594, 408] on div "Has debtor lived in jurisdiction for 180 days? Yes No Debtor must reside in jur…" at bounding box center [626, 427] width 658 height 39
click at [680, 168] on link "Debtor Addresses" at bounding box center [665, 172] width 108 height 38
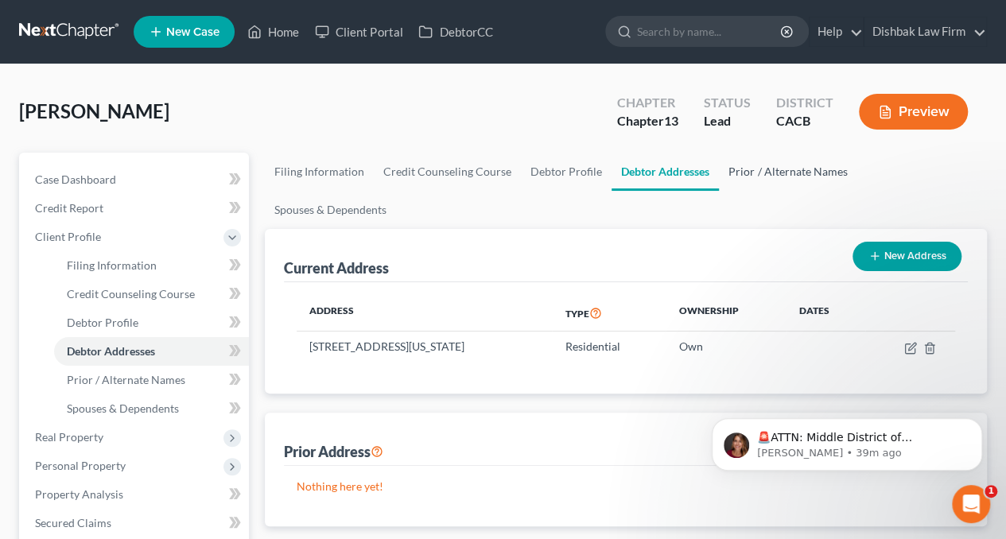
click at [786, 171] on link "Prior / Alternate Names" at bounding box center [788, 172] width 138 height 38
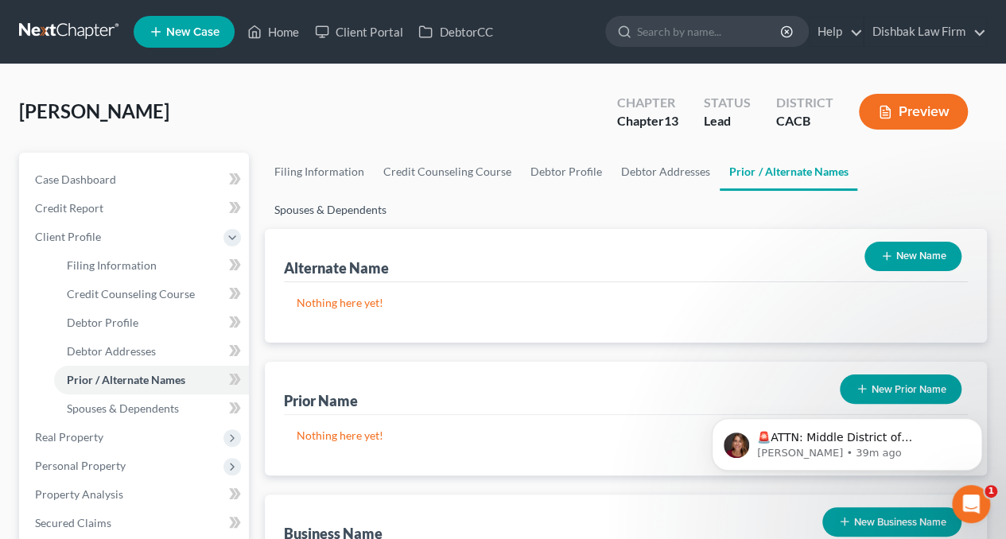
click at [396, 191] on link "Spouses & Dependents" at bounding box center [330, 210] width 131 height 38
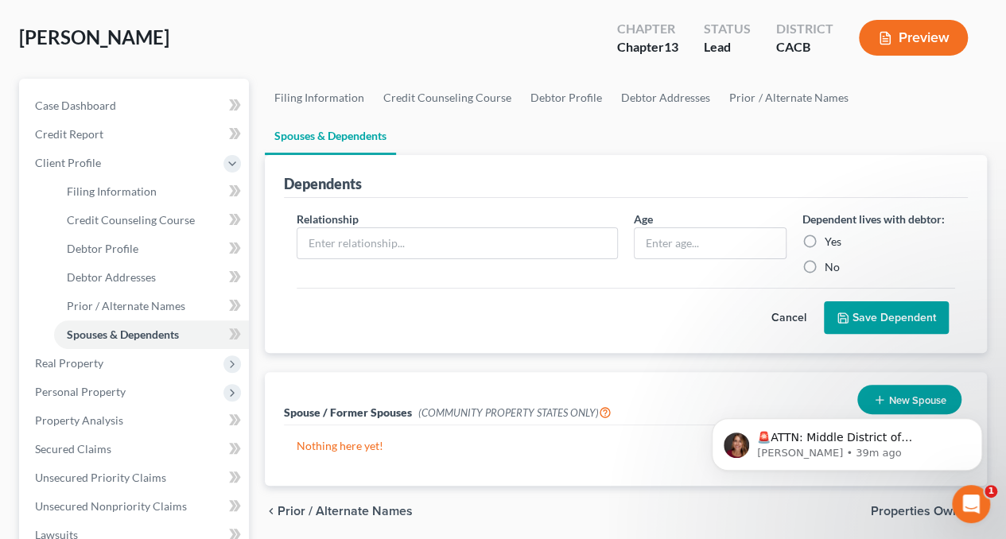
scroll to position [80, 0]
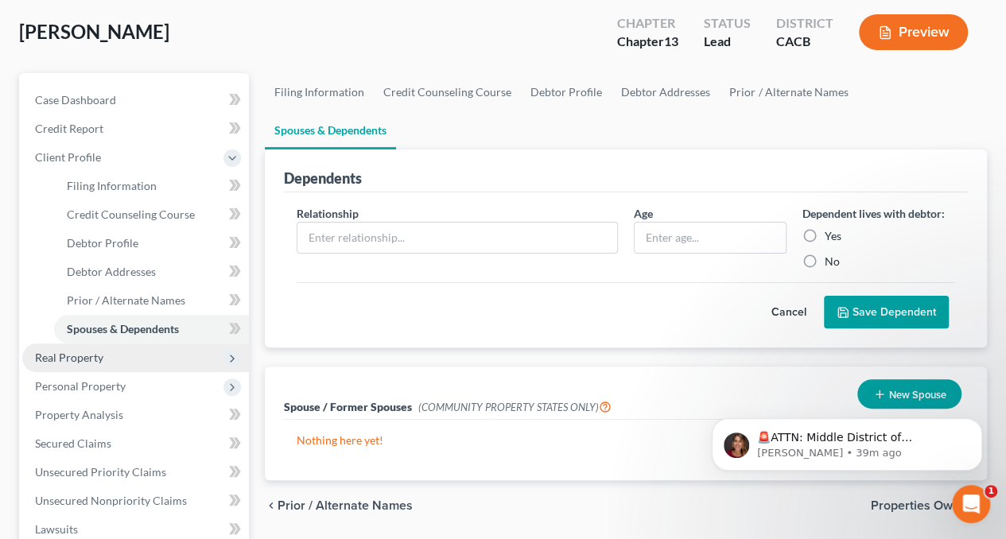
click at [105, 367] on span "Real Property" at bounding box center [135, 357] width 227 height 29
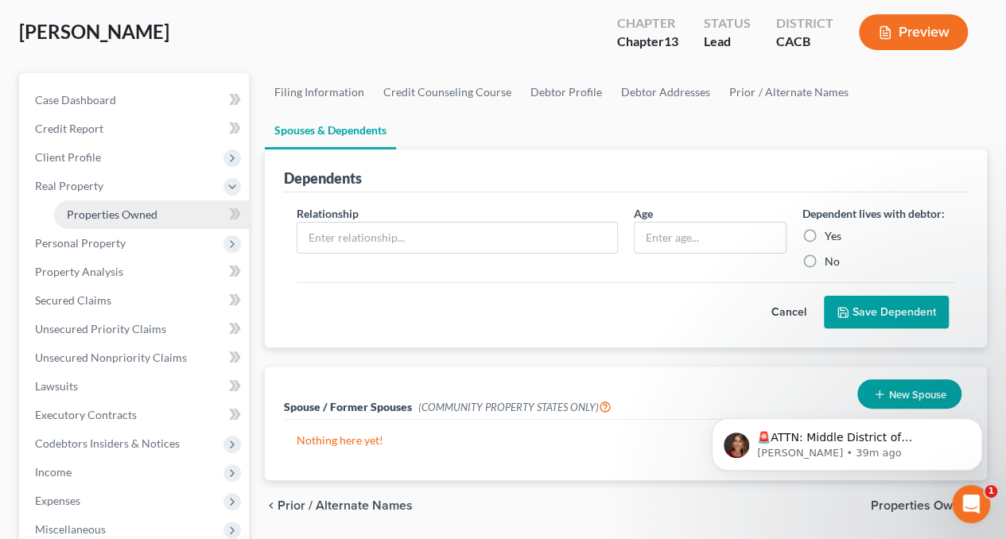
click at [112, 216] on span "Properties Owned" at bounding box center [112, 215] width 91 height 14
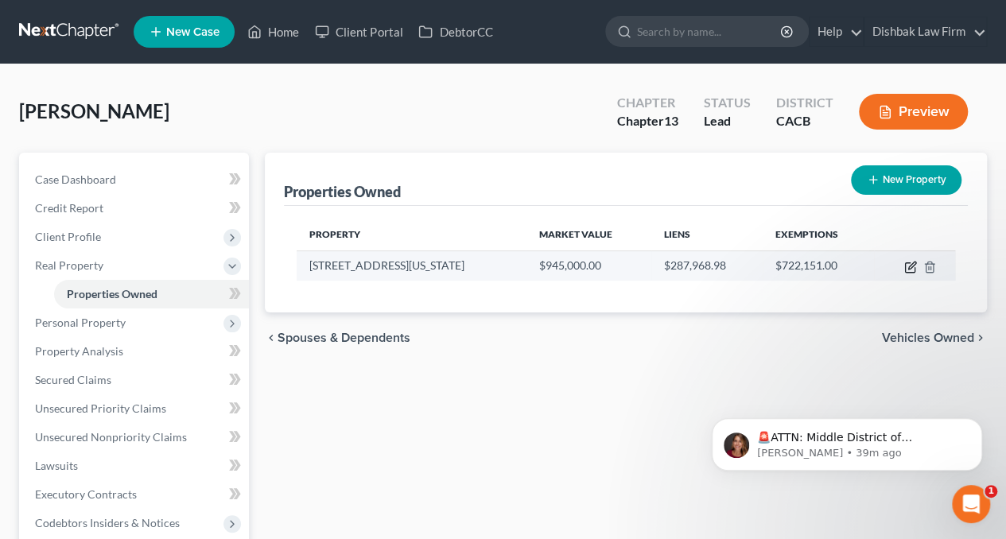
click at [908, 265] on icon "button" at bounding box center [910, 267] width 13 height 13
select select "4"
select select "0"
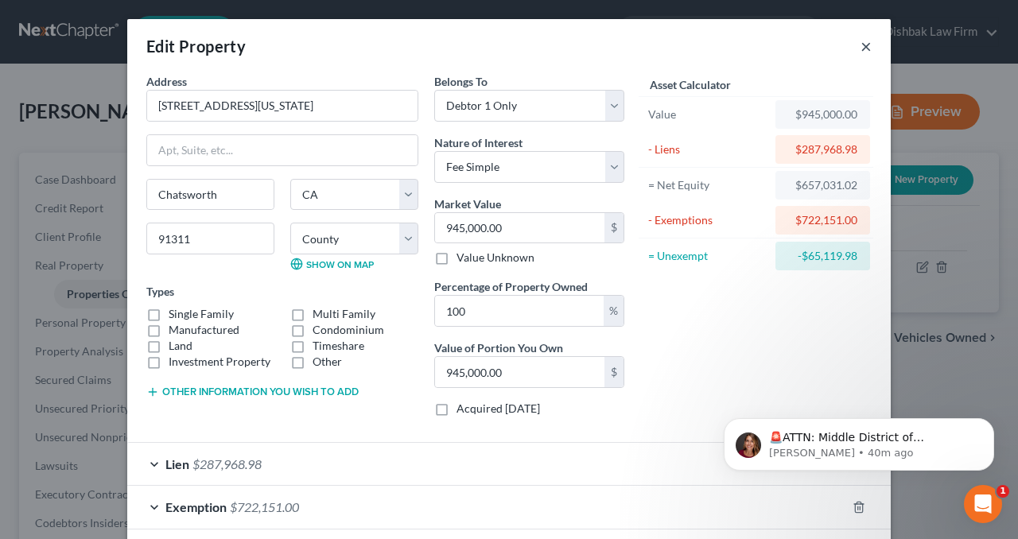
click at [860, 49] on button "×" at bounding box center [865, 46] width 11 height 19
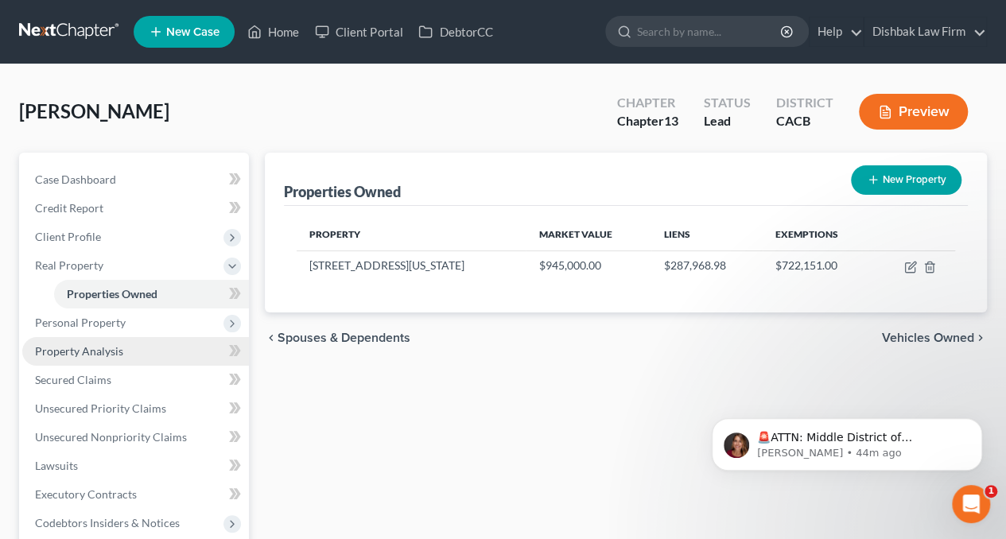
drag, startPoint x: 135, startPoint y: 344, endPoint x: 129, endPoint y: 351, distance: 9.0
click at [135, 344] on link "Property Analysis" at bounding box center [135, 351] width 227 height 29
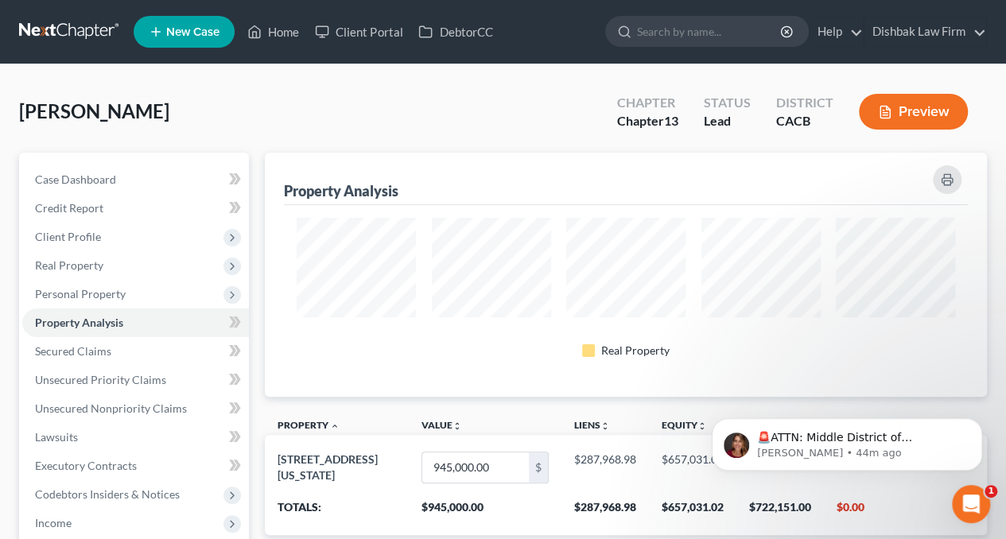
scroll to position [243, 722]
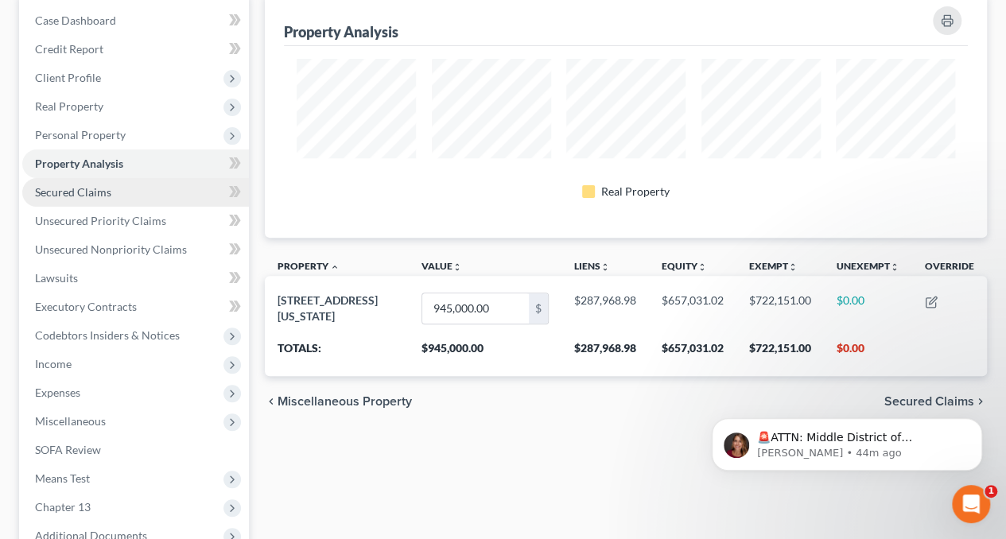
click at [101, 191] on span "Secured Claims" at bounding box center [73, 192] width 76 height 14
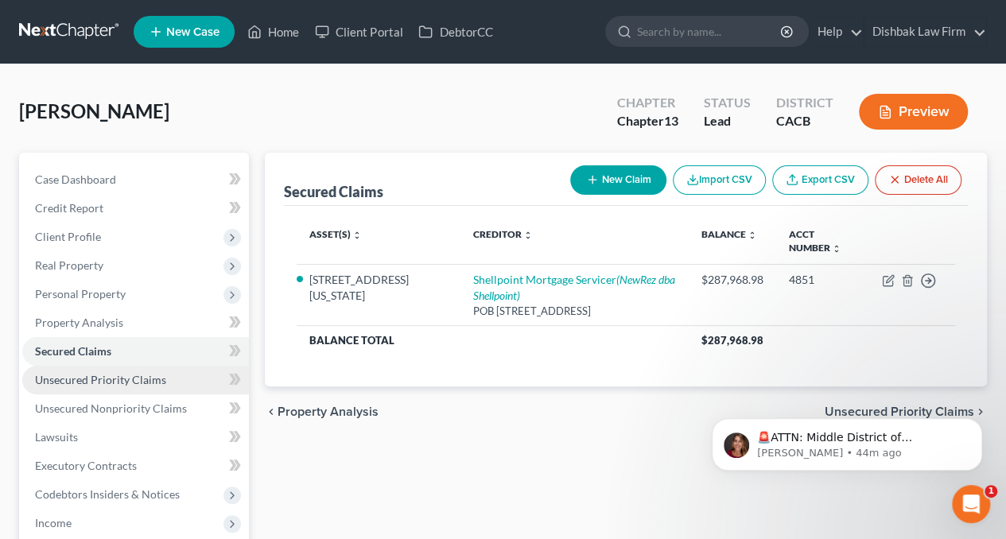
click at [153, 383] on span "Unsecured Priority Claims" at bounding box center [100, 380] width 131 height 14
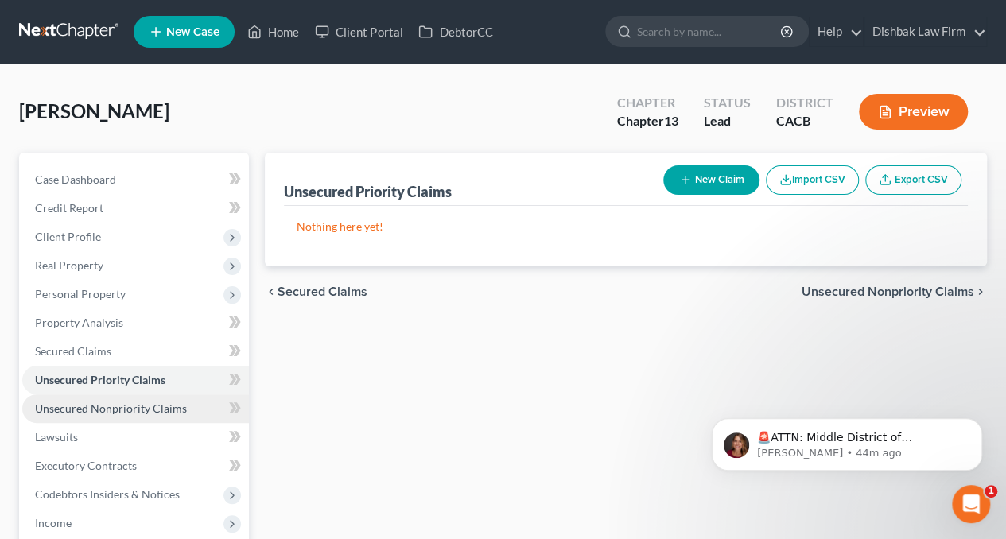
click at [138, 406] on span "Unsecured Nonpriority Claims" at bounding box center [111, 409] width 152 height 14
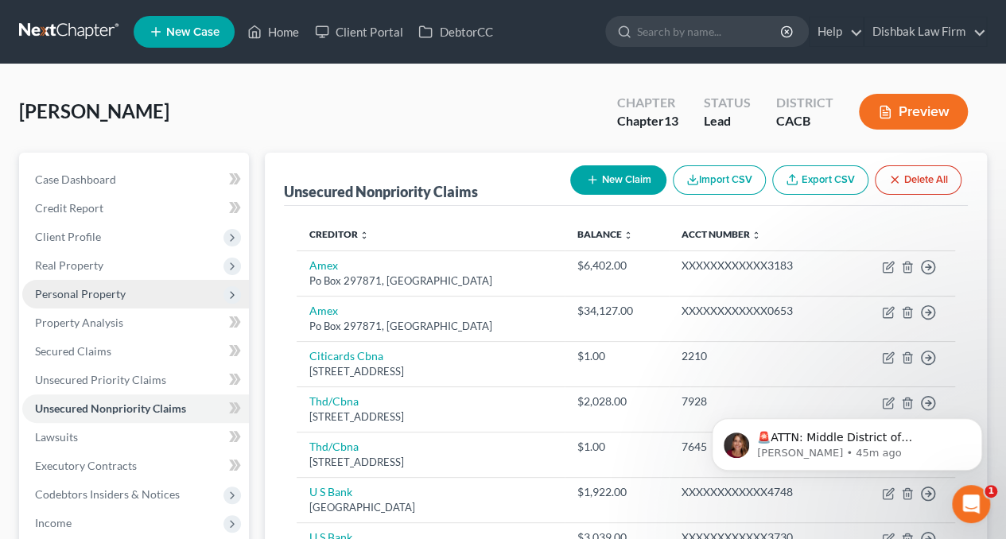
click at [100, 298] on span "Personal Property" at bounding box center [80, 294] width 91 height 14
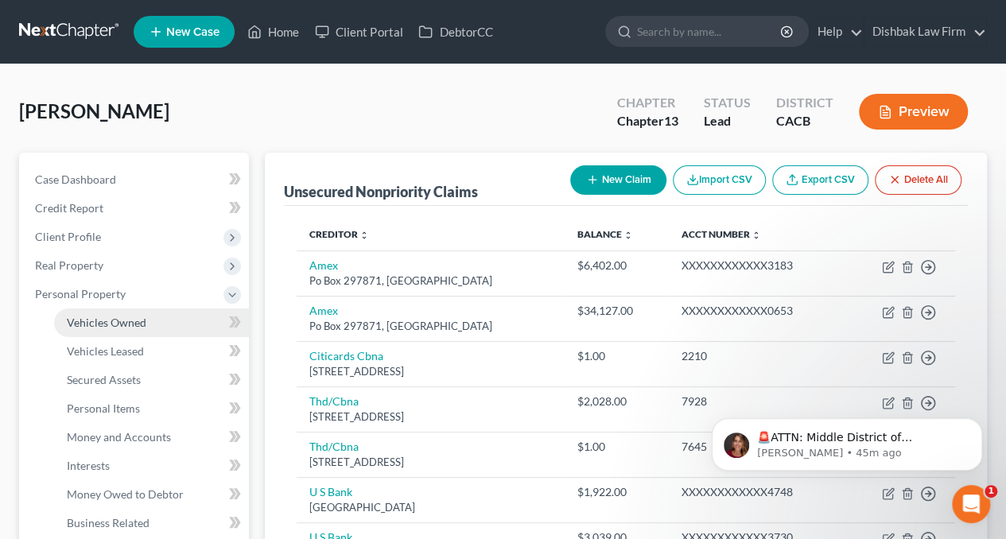
click at [142, 325] on span "Vehicles Owned" at bounding box center [107, 323] width 80 height 14
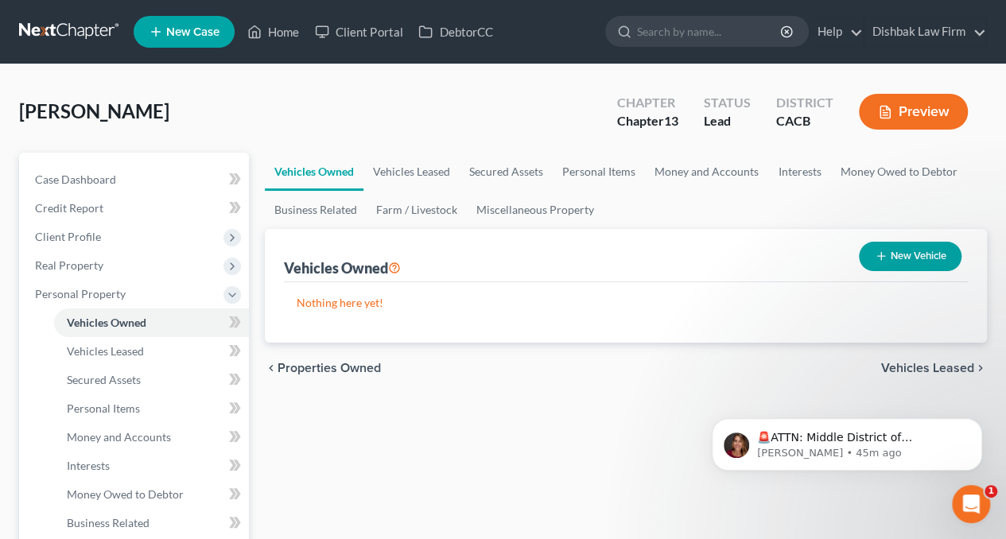
click at [879, 258] on icon "button" at bounding box center [881, 256] width 13 height 13
select select "0"
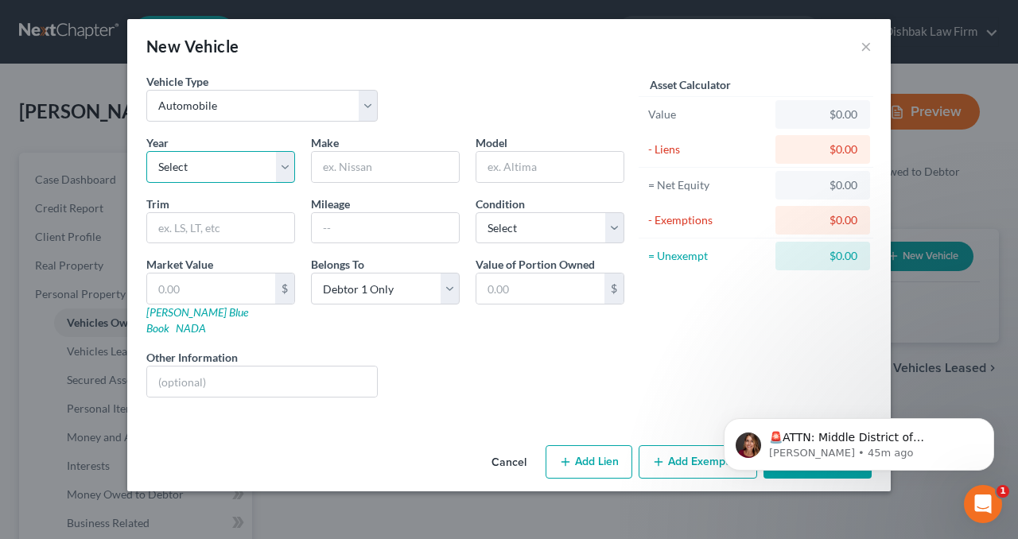
click at [214, 175] on select "Select 2026 2025 2024 2023 2022 2021 2020 2019 2018 2017 2016 2015 2014 2013 20…" at bounding box center [220, 167] width 149 height 32
click at [283, 171] on select "Select 2026 2025 2024 2023 2022 2021 2020 2019 2018 2017 2016 2015 2014 2013 20…" at bounding box center [220, 167] width 149 height 32
select select "18"
click at [146, 151] on select "Select 2026 2025 2024 2023 2022 2021 2020 2019 2018 2017 2016 2015 2014 2013 20…" at bounding box center [220, 167] width 149 height 32
click at [368, 169] on input "text" at bounding box center [385, 167] width 147 height 30
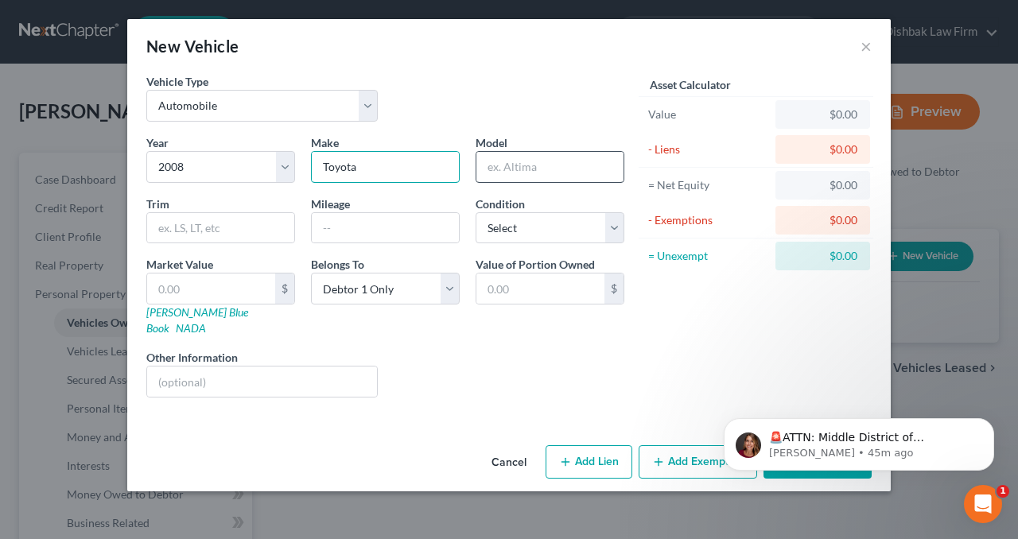
type input "Toyota"
click at [530, 161] on input "text" at bounding box center [549, 167] width 147 height 30
type input "FJ Cruiser"
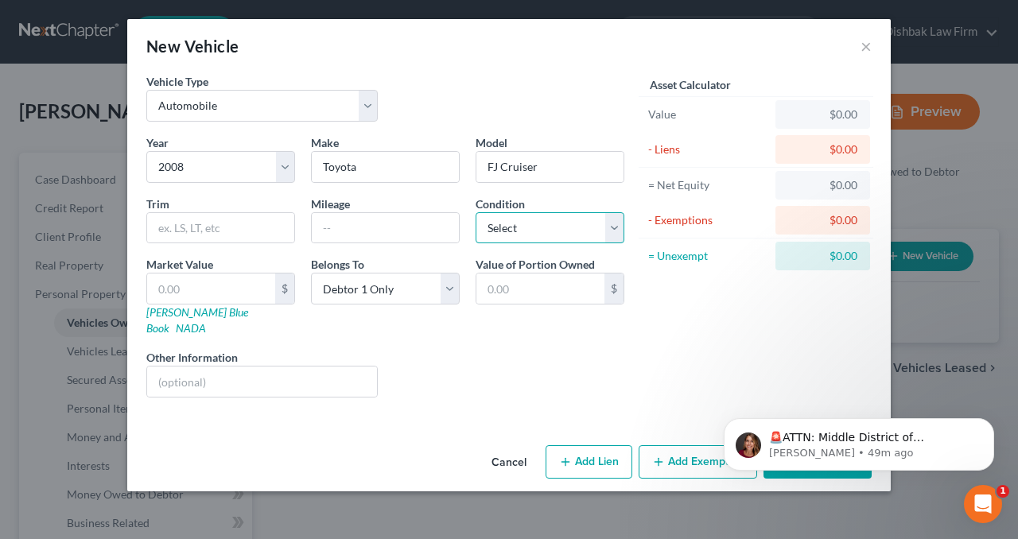
click at [609, 225] on select "Select Excellent Very Good Good Fair Poor" at bounding box center [549, 228] width 149 height 32
select select "3"
click at [475, 212] on select "Select Excellent Very Good Good Fair Poor" at bounding box center [549, 228] width 149 height 32
click at [528, 287] on input "text" at bounding box center [540, 289] width 128 height 30
type input "13,000"
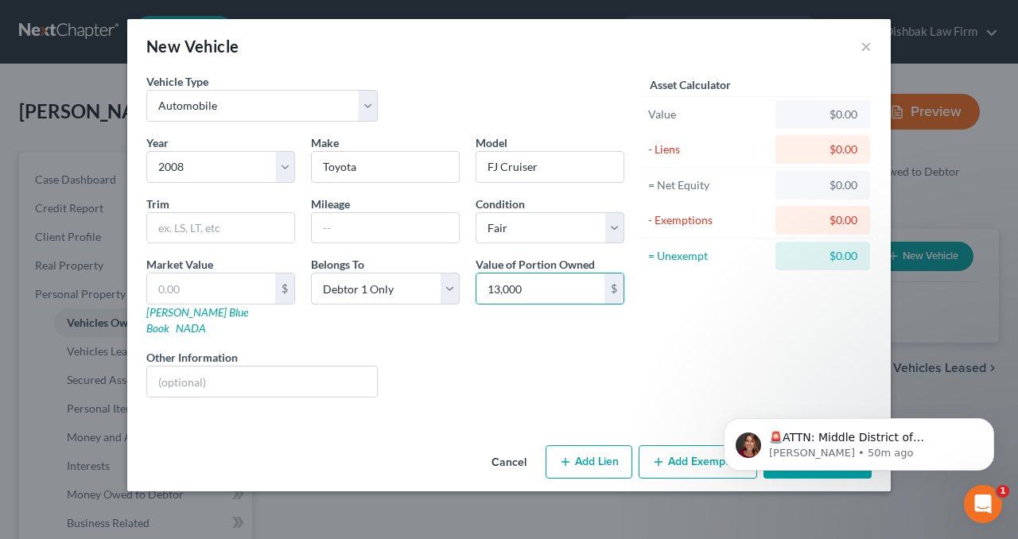
click at [694, 449] on button "Add Exemption" at bounding box center [697, 461] width 118 height 33
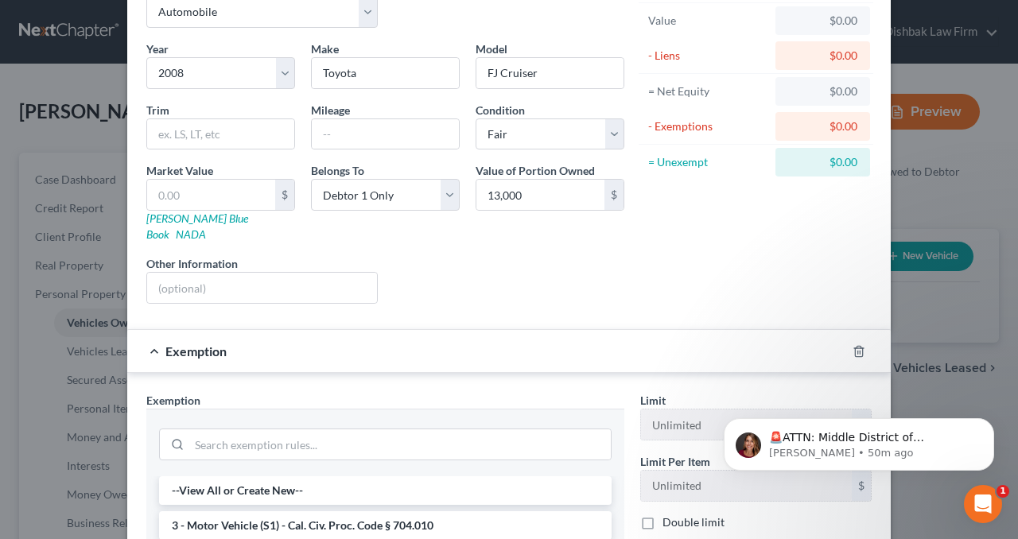
scroll to position [239, 0]
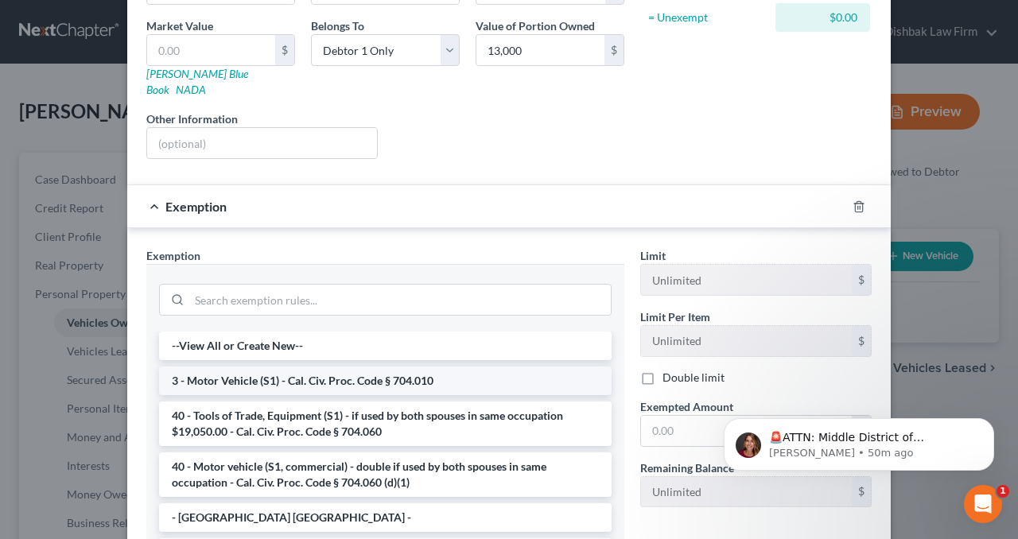
click at [246, 367] on li "3 - Motor Vehicle (S1) - Cal. Civ. Proc. Code § 704.010" at bounding box center [385, 381] width 452 height 29
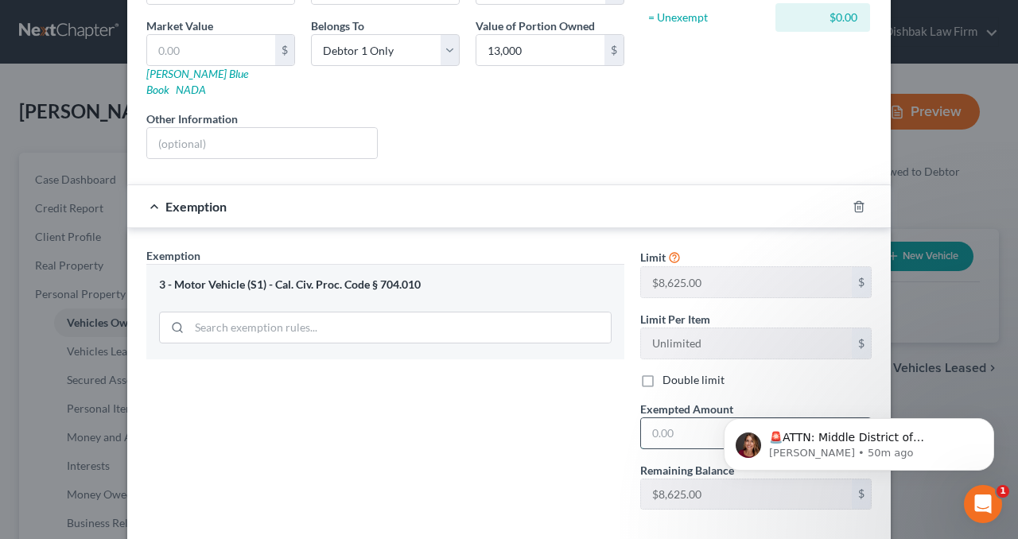
click at [668, 418] on input "text" at bounding box center [746, 433] width 211 height 30
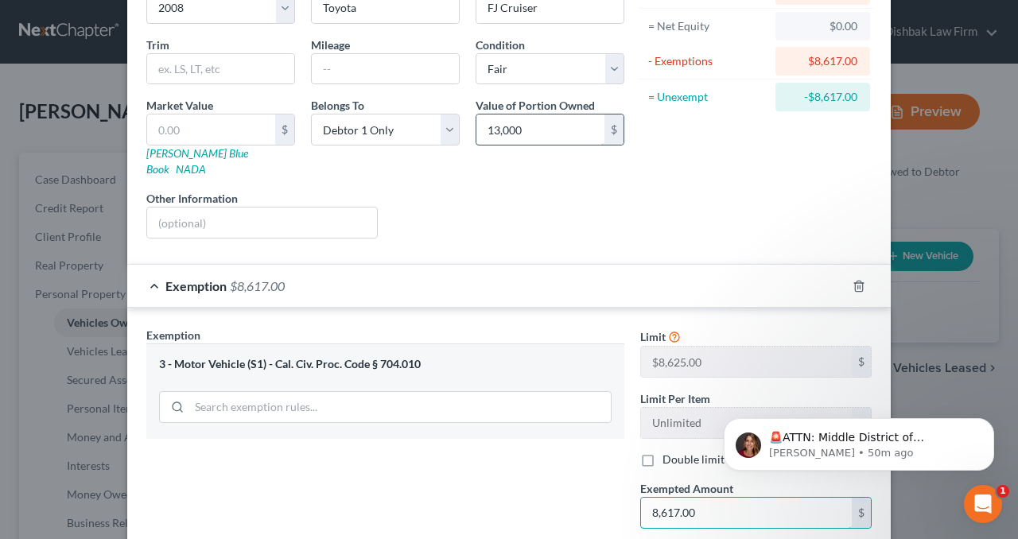
type input "8,617.00"
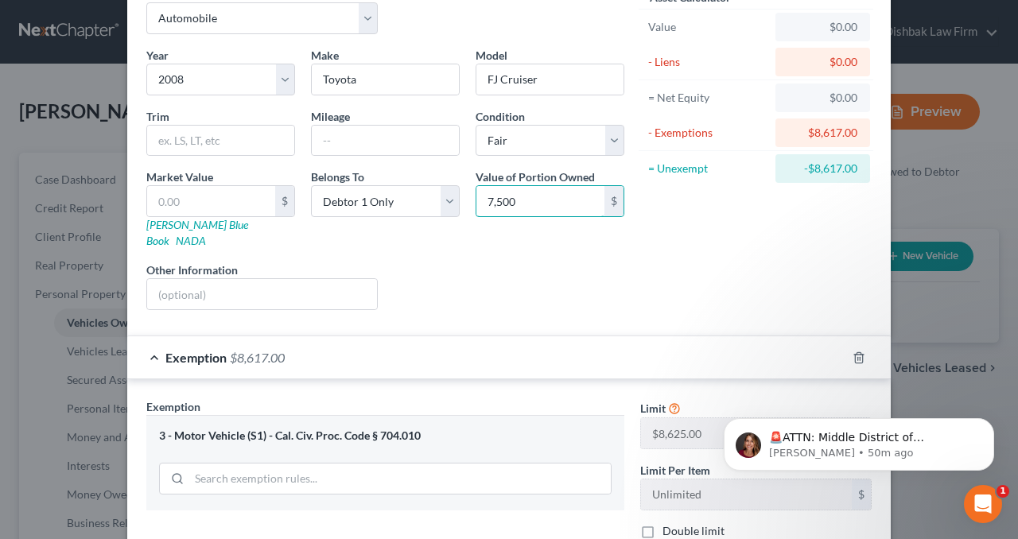
scroll to position [63, 0]
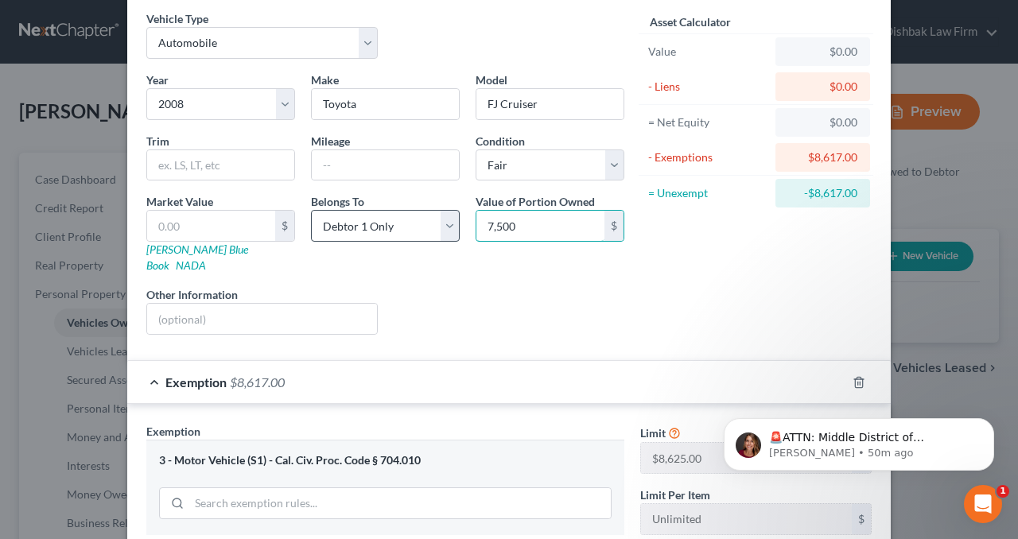
drag, startPoint x: 536, startPoint y: 223, endPoint x: 441, endPoint y: 224, distance: 95.4
click at [441, 224] on div "Year Select 2026 2025 2024 2023 2022 2021 2020 2019 2018 2017 2016 2015 2014 20…" at bounding box center [385, 210] width 494 height 276
type input "7,500"
click at [219, 225] on input "text" at bounding box center [211, 226] width 128 height 30
paste input "7,500"
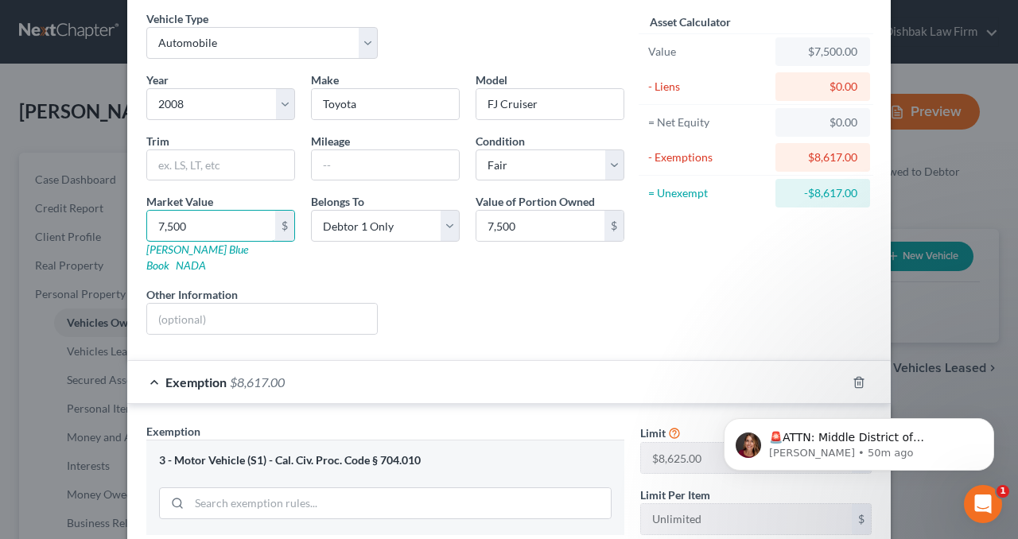
type input "7,500"
click at [488, 286] on div "Liens Select" at bounding box center [509, 310] width 247 height 49
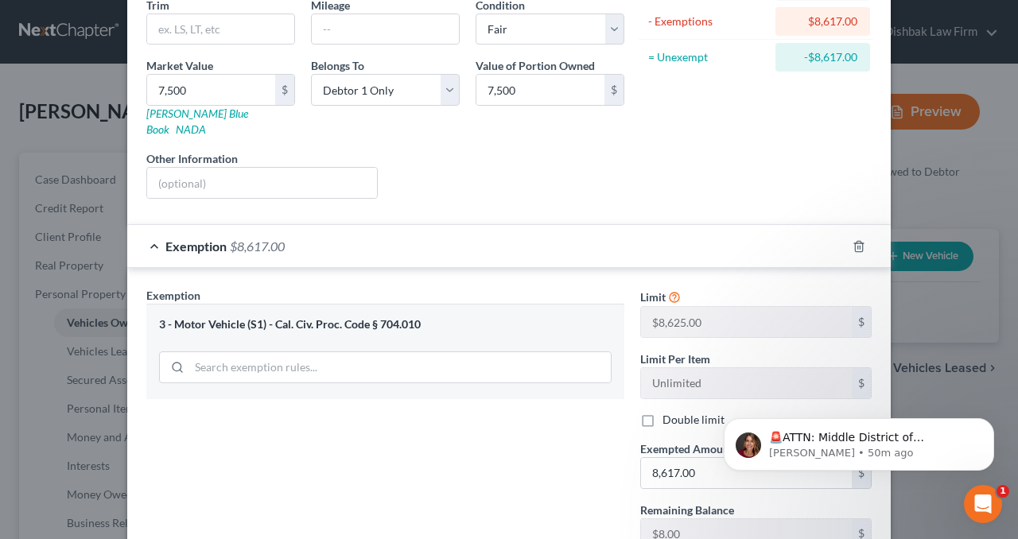
scroll to position [301, 0]
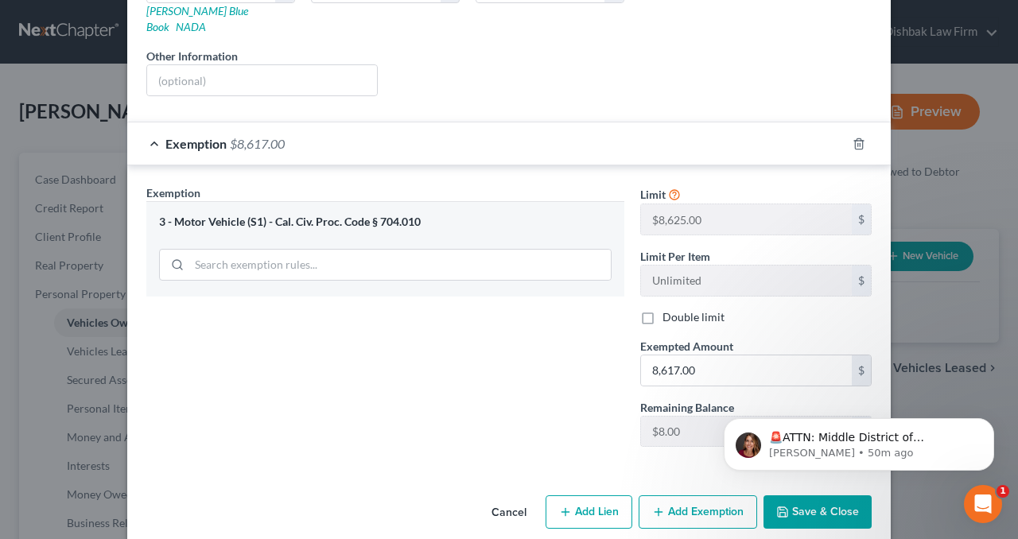
click at [810, 500] on button "Save & Close" at bounding box center [817, 511] width 108 height 33
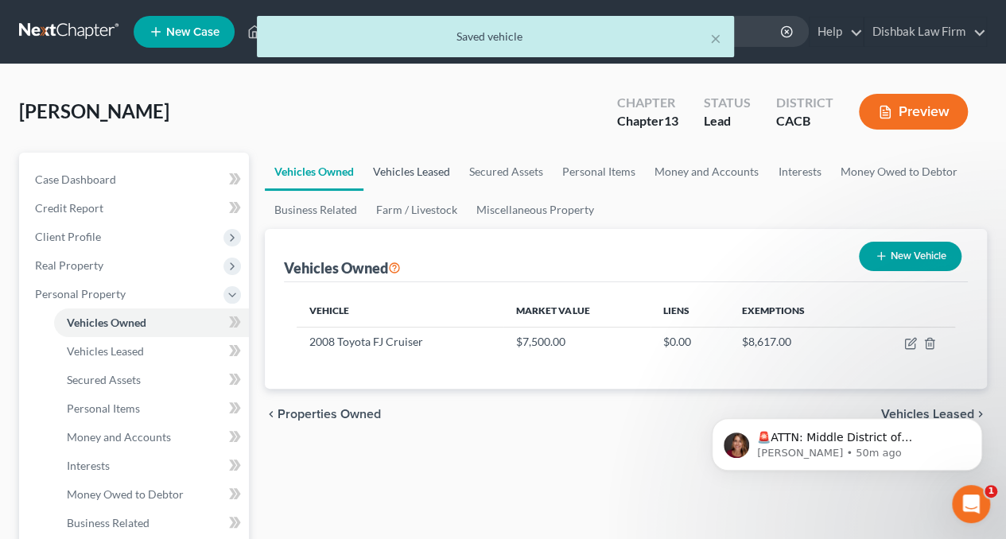
click at [415, 169] on link "Vehicles Leased" at bounding box center [411, 172] width 96 height 38
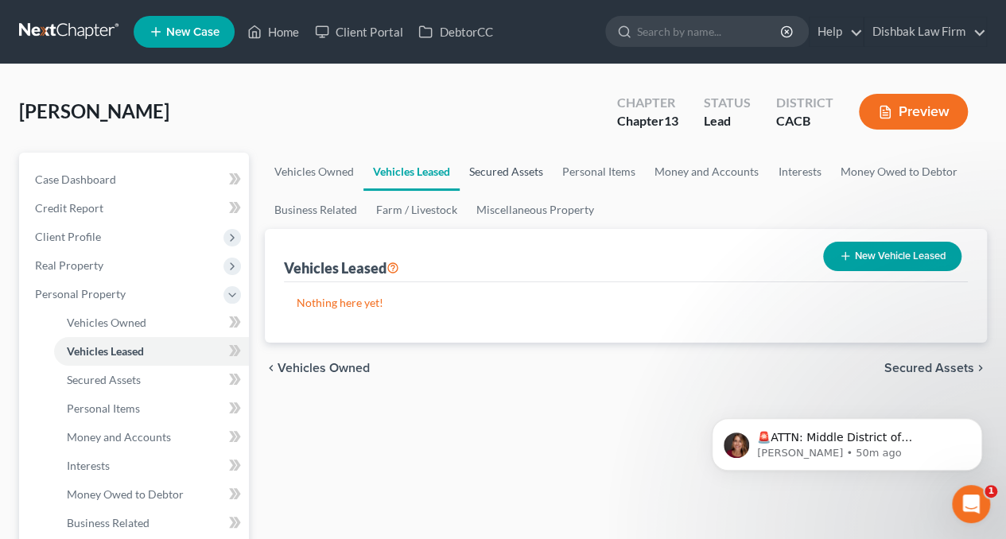
click at [495, 170] on link "Secured Assets" at bounding box center [506, 172] width 93 height 38
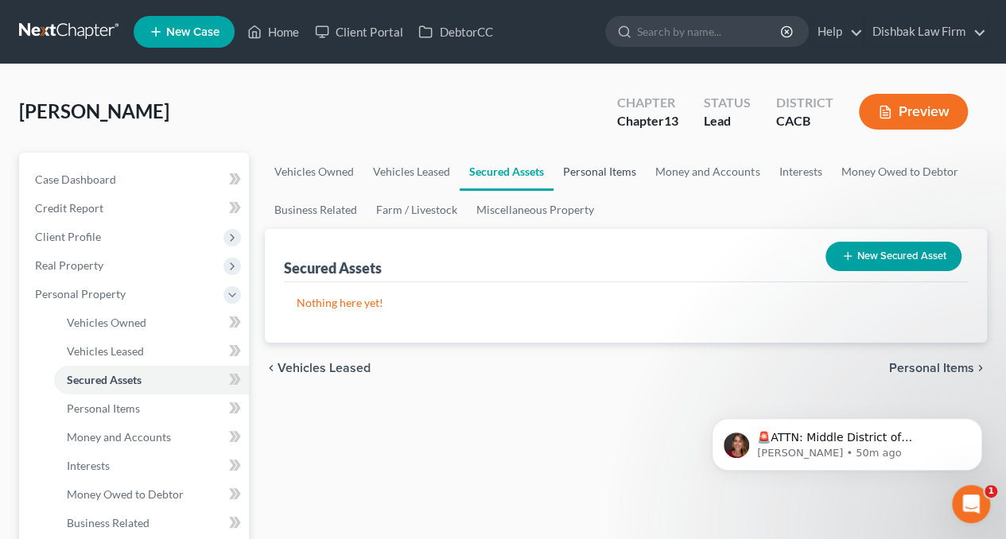
click at [587, 171] on link "Personal Items" at bounding box center [599, 172] width 92 height 38
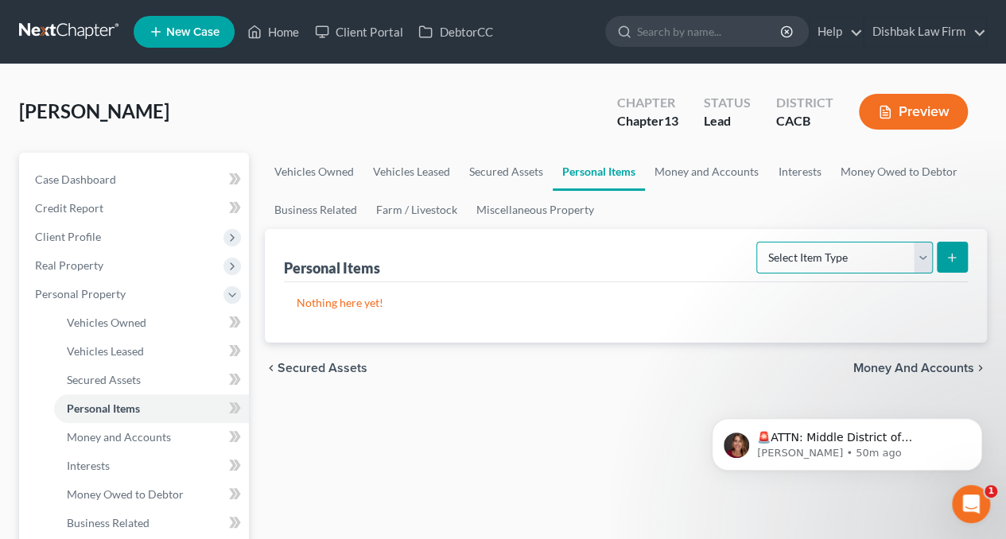
click at [926, 259] on select "Select Item Type Clothing Collectibles Of Value Electronics Firearms Household …" at bounding box center [844, 258] width 177 height 32
select select "clothing"
click at [759, 242] on select "Select Item Type Clothing Collectibles Of Value Electronics Firearms Household …" at bounding box center [844, 258] width 177 height 32
click at [949, 258] on icon "submit" at bounding box center [951, 257] width 13 height 13
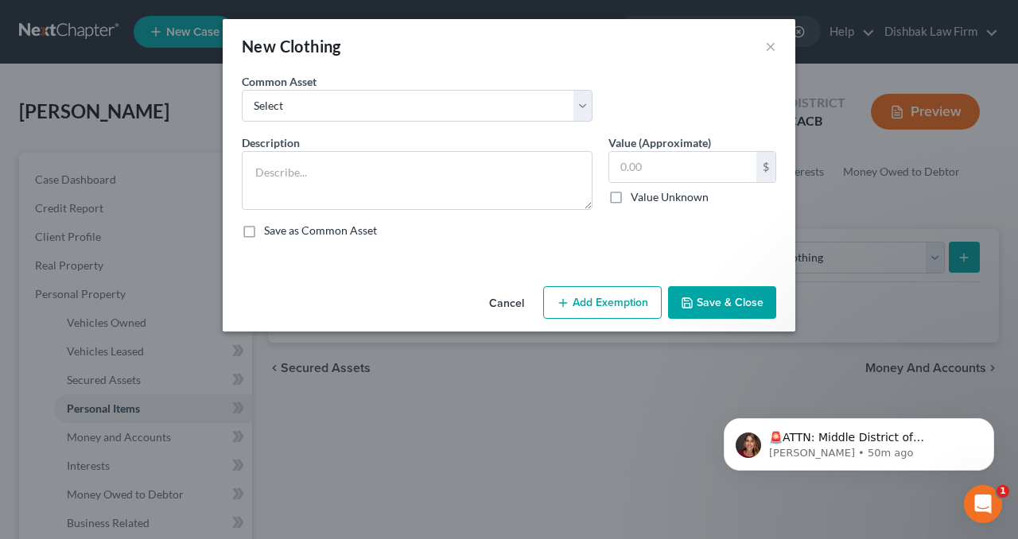
drag, startPoint x: 448, startPoint y: 84, endPoint x: 461, endPoint y: 96, distance: 17.4
click at [448, 84] on div "Common Asset Select Misc. Clothing" at bounding box center [417, 97] width 367 height 49
click at [462, 99] on select "Select Misc. Clothing" at bounding box center [417, 106] width 351 height 32
select select "0"
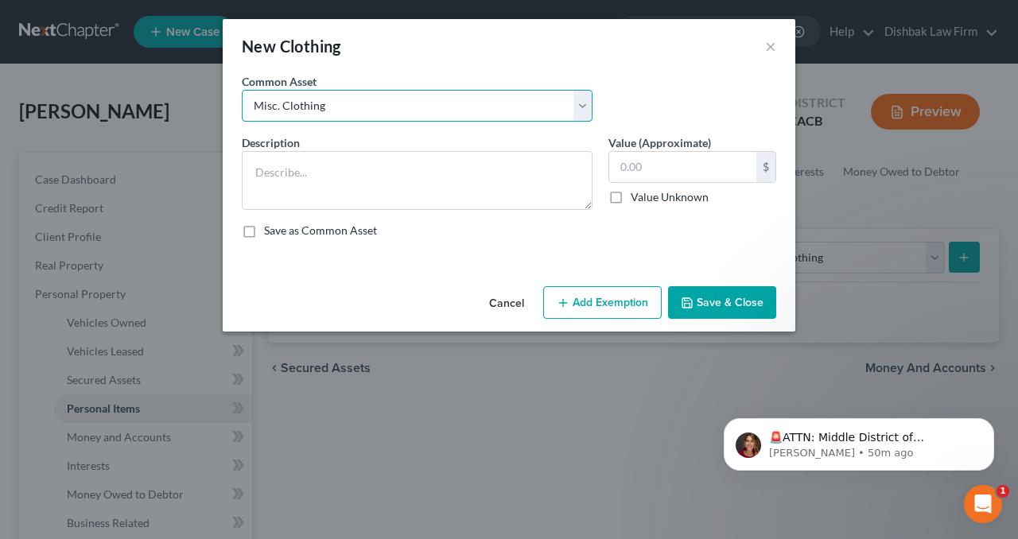
click at [242, 90] on select "Select Misc. Clothing" at bounding box center [417, 106] width 351 height 32
type textarea "Misc. Clothing"
type input "500.00"
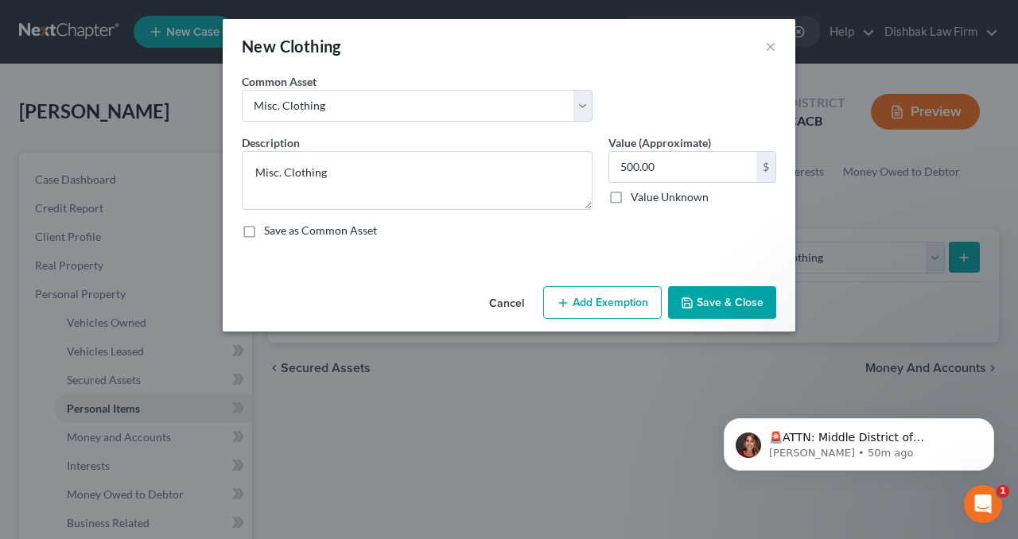
click at [611, 298] on button "Add Exemption" at bounding box center [602, 302] width 118 height 33
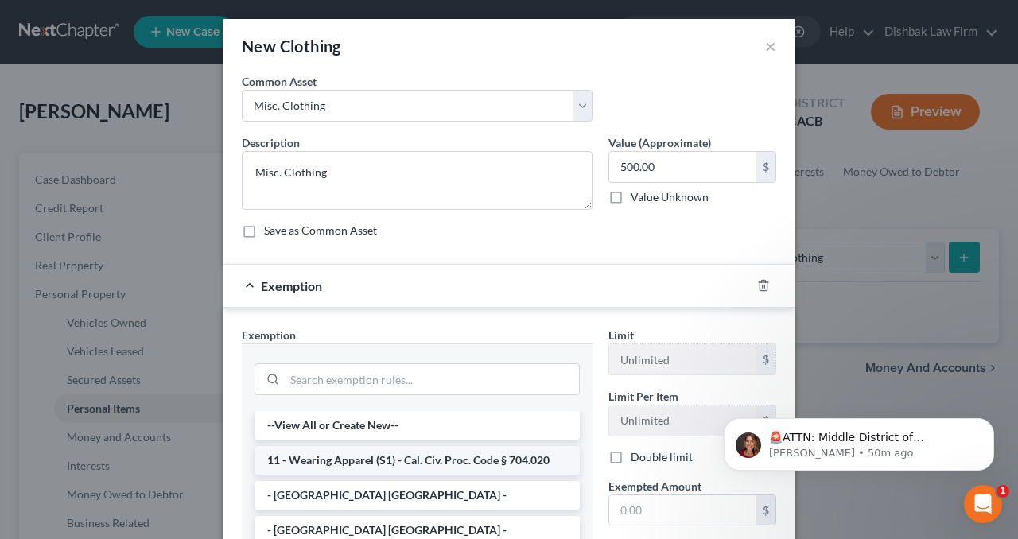
click at [412, 456] on li "11 - Wearing Apparel (S1) - Cal. Civ. Proc. Code § 704.020" at bounding box center [416, 460] width 325 height 29
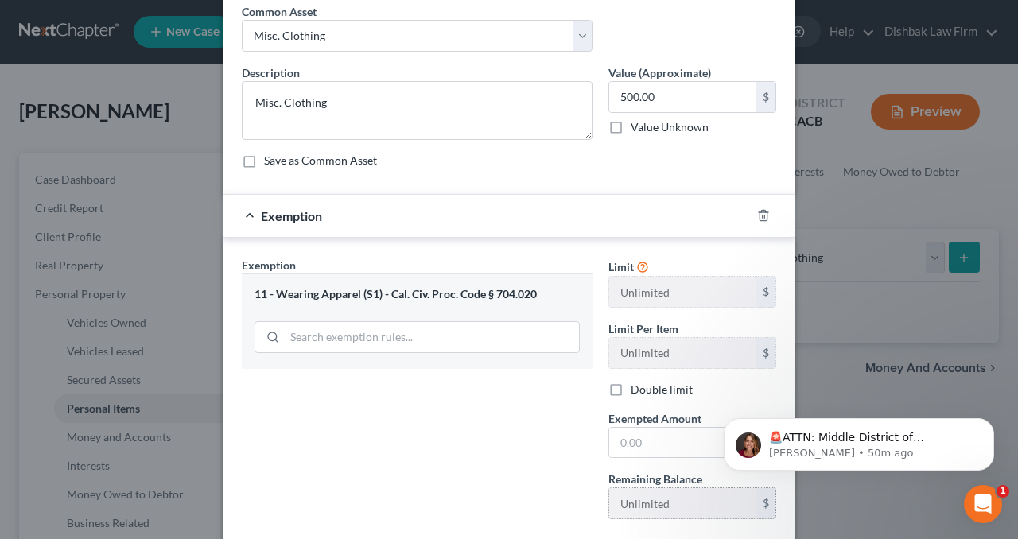
scroll to position [159, 0]
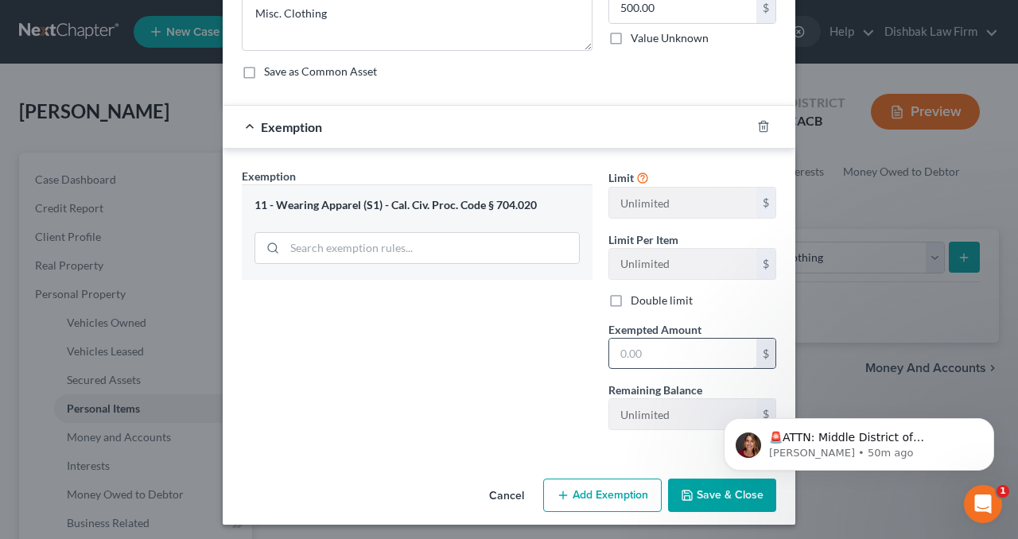
click at [623, 352] on input "text" at bounding box center [682, 354] width 147 height 30
type input "500.00"
click at [706, 495] on html "🚨ATTN: Middle District of Florida The court has added a new Credit Counseling F…" at bounding box center [859, 440] width 318 height 111
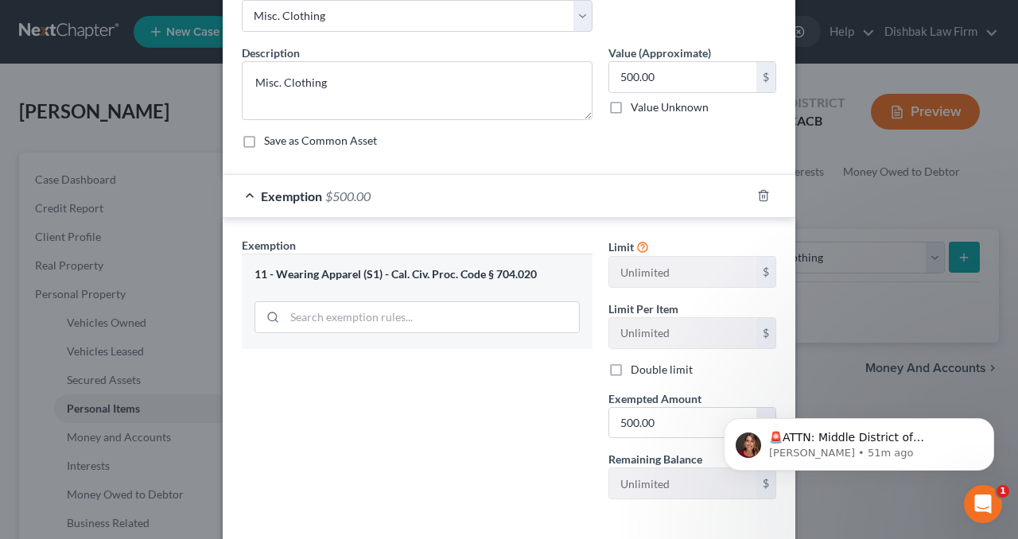
scroll to position [160, 0]
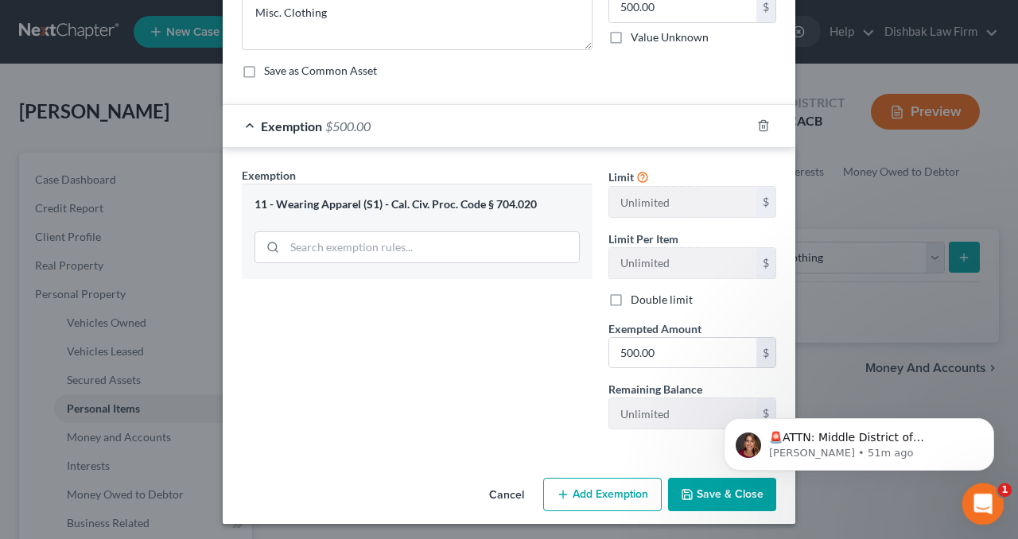
click at [981, 494] on icon "Open Intercom Messenger" at bounding box center [981, 502] width 26 height 26
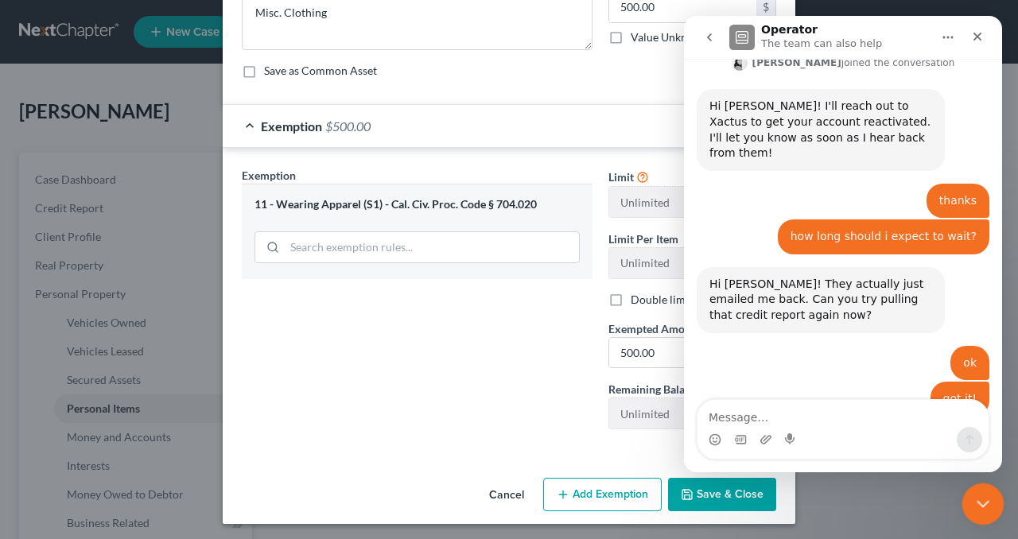
click at [981, 494] on icon "Close Intercom Messenger" at bounding box center [980, 501] width 19 height 19
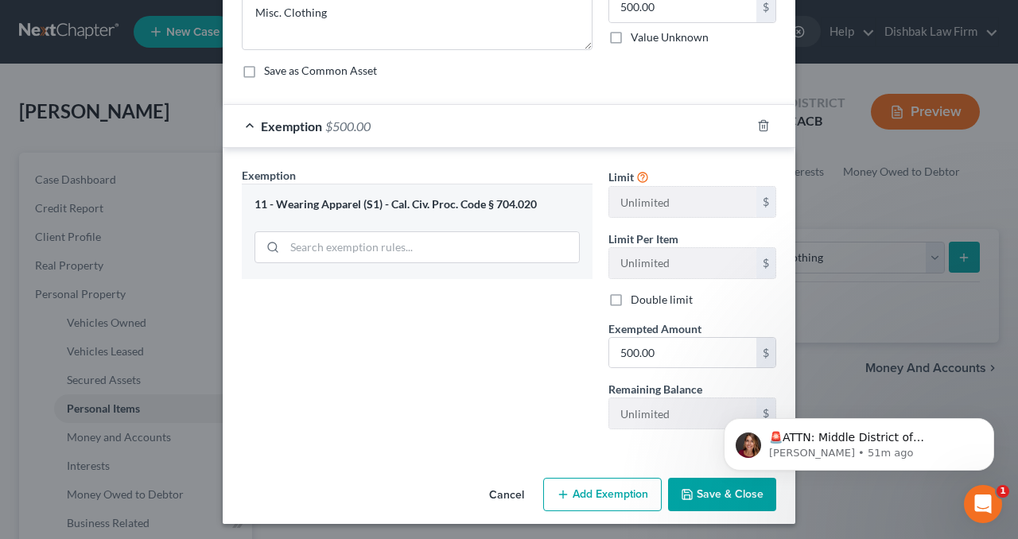
scroll to position [0, 0]
click at [722, 496] on button "Save & Close" at bounding box center [722, 494] width 108 height 33
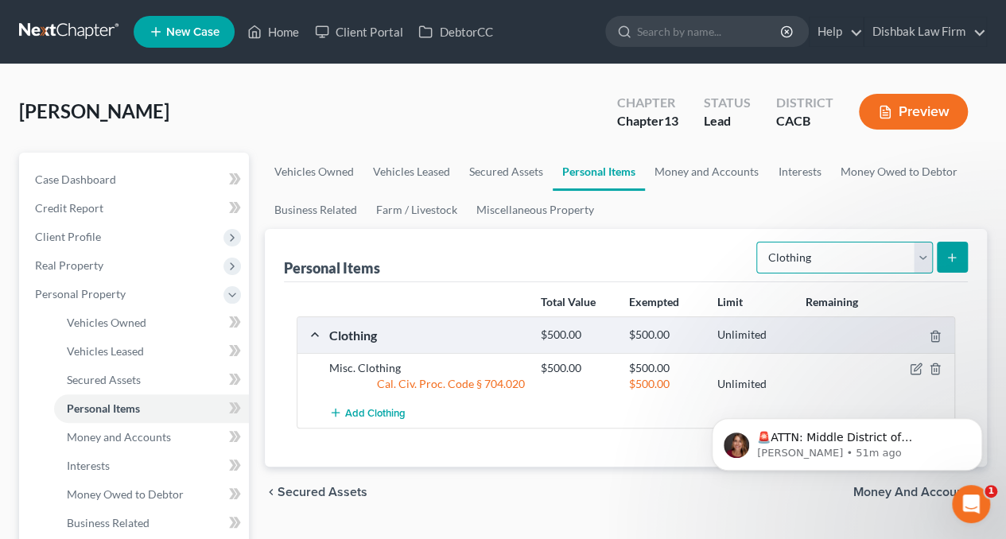
click at [927, 260] on select "Select Item Type Clothing Collectibles Of Value Electronics Firearms Household …" at bounding box center [844, 258] width 177 height 32
select select "household_goods"
click at [759, 242] on select "Select Item Type Clothing Collectibles Of Value Electronics Firearms Household …" at bounding box center [844, 258] width 177 height 32
click at [945, 258] on button "submit" at bounding box center [952, 257] width 31 height 31
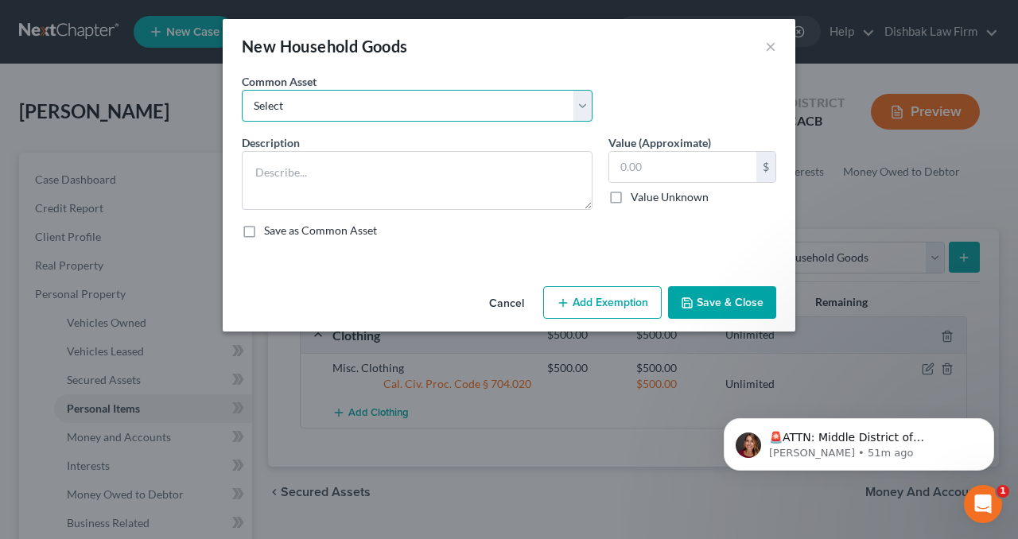
click at [584, 107] on select "Select Misc. Household Goods & Furnishings" at bounding box center [417, 106] width 351 height 32
select select "0"
click at [242, 90] on select "Select Misc. Household Goods & Furnishings" at bounding box center [417, 106] width 351 height 32
type textarea "Misc. Household Goods & Furnishings"
type input "750.00"
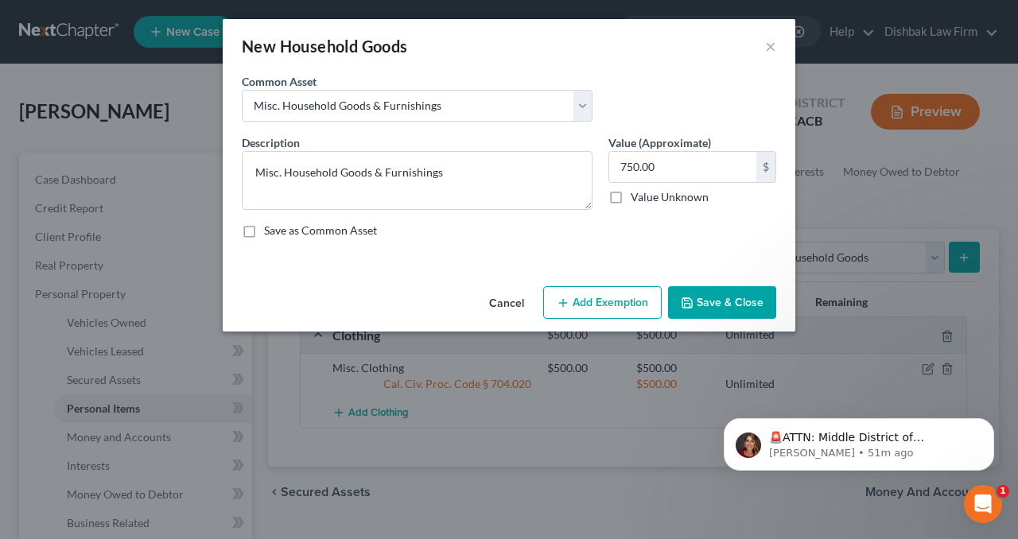
click at [611, 306] on button "Add Exemption" at bounding box center [602, 302] width 118 height 33
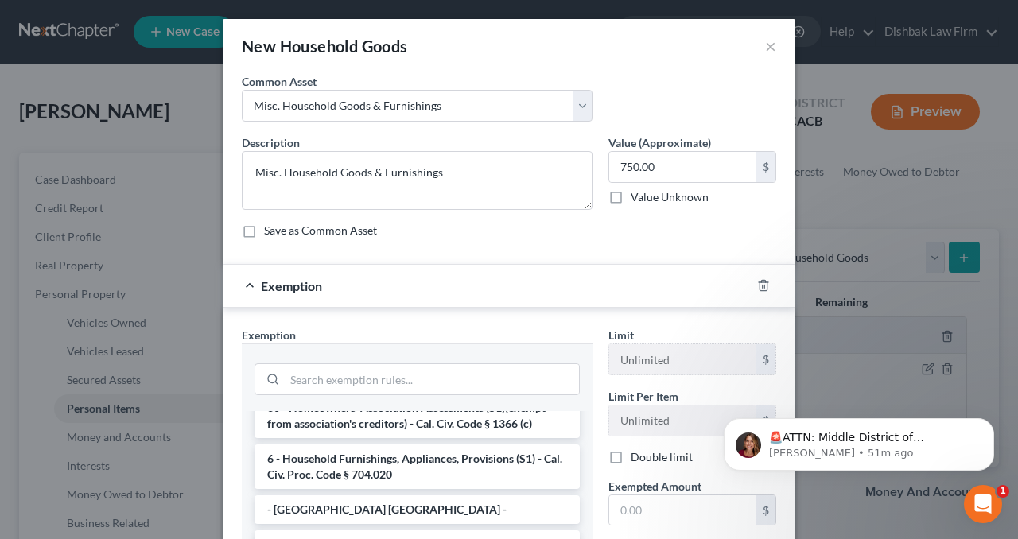
scroll to position [80, 0]
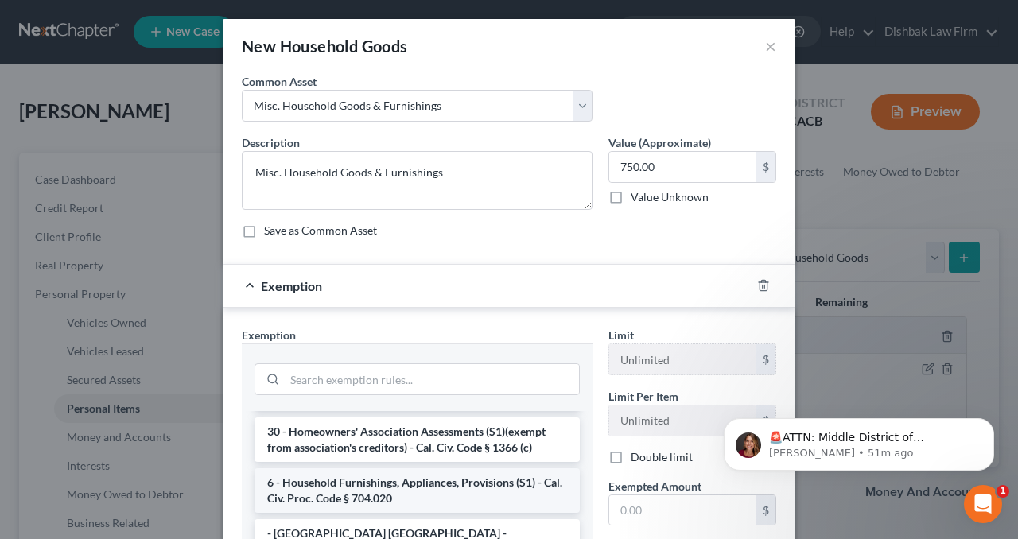
click at [420, 483] on li "6 - Household Furnishings, Appliances, Provisions (S1) - Cal. Civ. Proc. Code §…" at bounding box center [416, 490] width 325 height 45
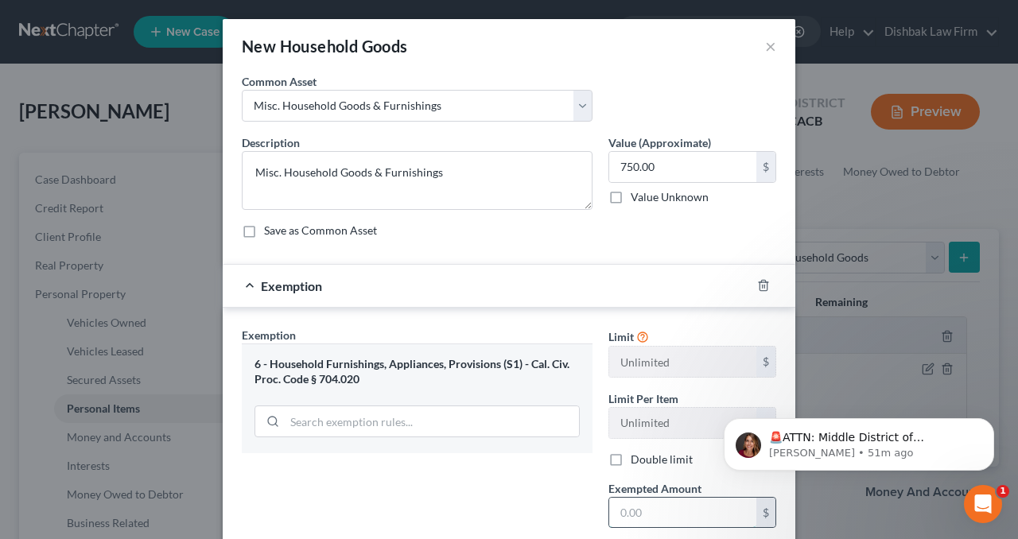
click at [698, 505] on input "text" at bounding box center [682, 513] width 147 height 30
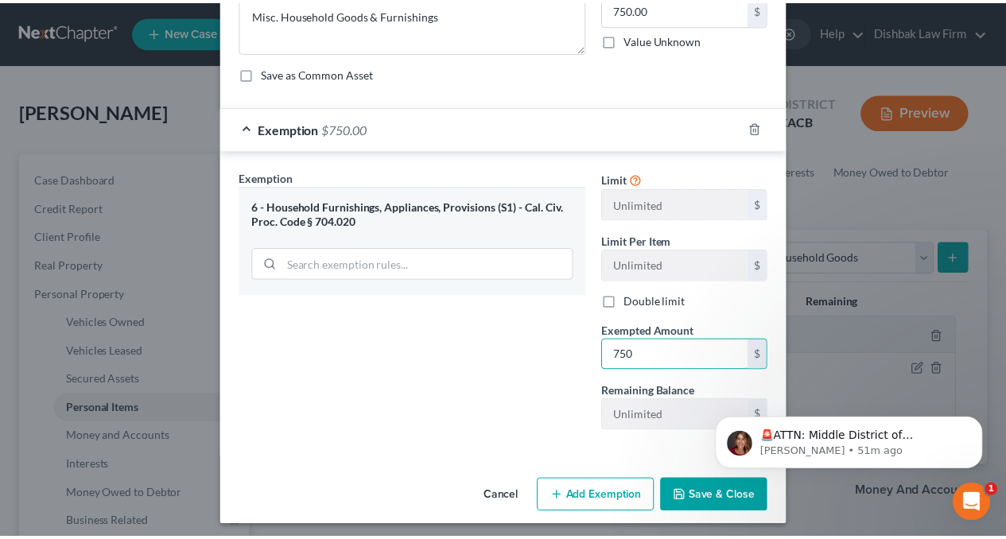
scroll to position [159, 0]
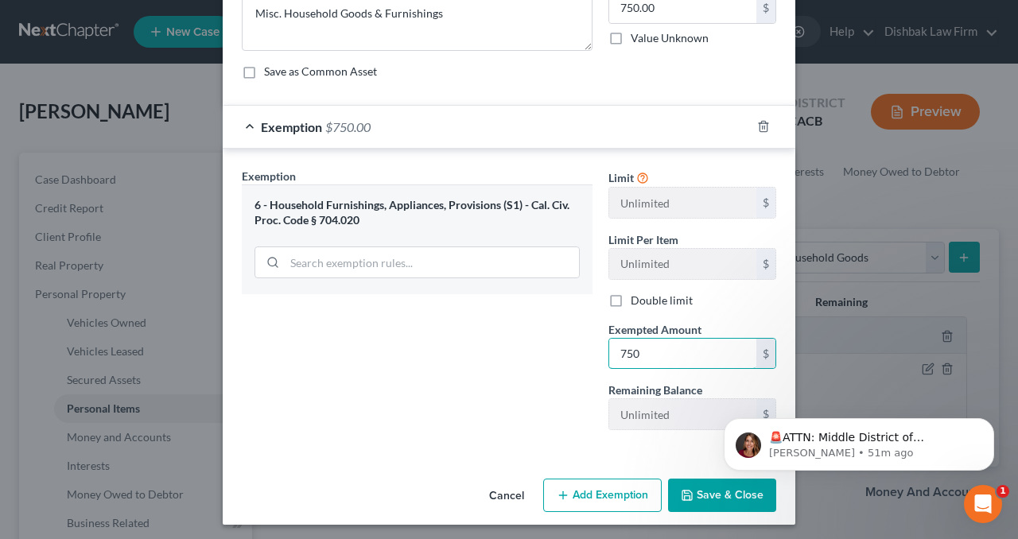
type input "750"
click at [706, 499] on button "Save & Close" at bounding box center [722, 495] width 108 height 33
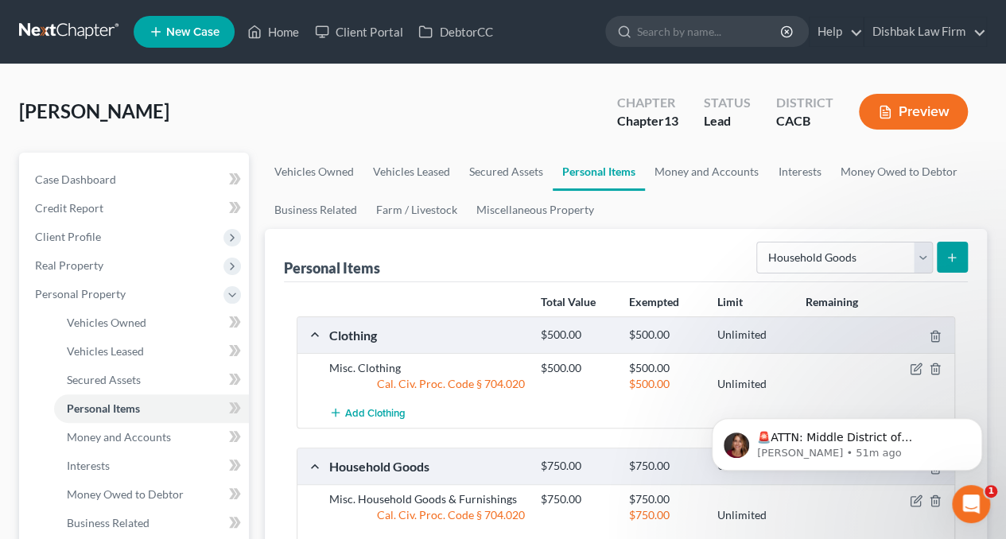
scroll to position [80, 0]
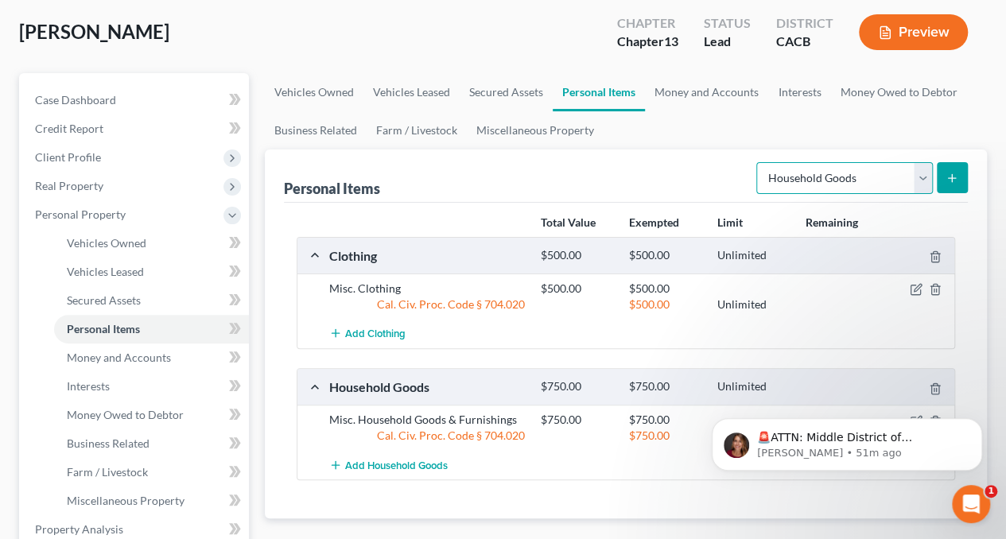
click at [932, 173] on select "Select Item Type Clothing Collectibles Of Value Electronics Firearms Household …" at bounding box center [844, 178] width 177 height 32
select select "pets"
click at [759, 162] on select "Select Item Type Clothing Collectibles Of Value Electronics Firearms Household …" at bounding box center [844, 178] width 177 height 32
click at [950, 176] on icon "submit" at bounding box center [951, 178] width 13 height 13
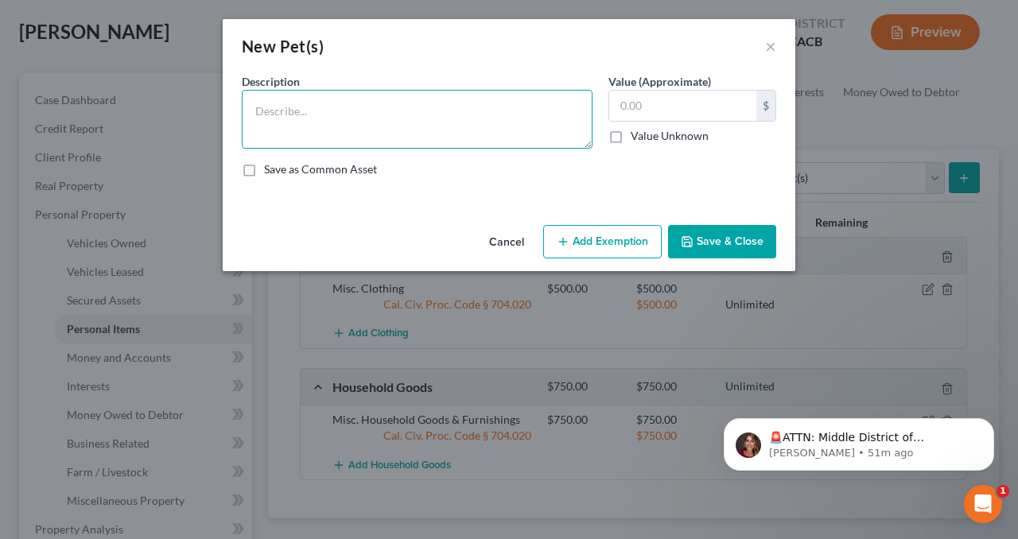
click at [359, 112] on textarea at bounding box center [417, 119] width 351 height 59
type textarea "Dog"
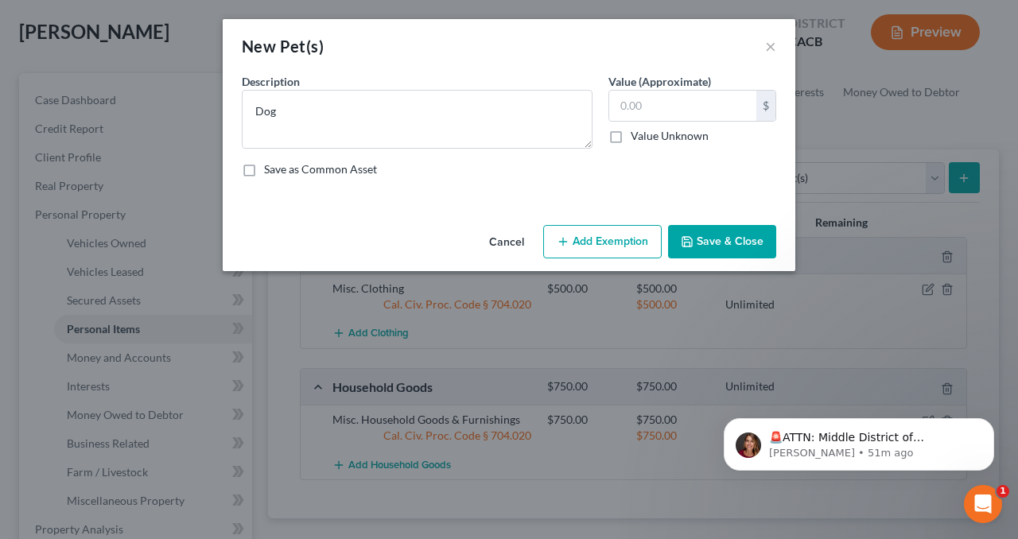
click at [756, 241] on button "Save & Close" at bounding box center [722, 241] width 108 height 33
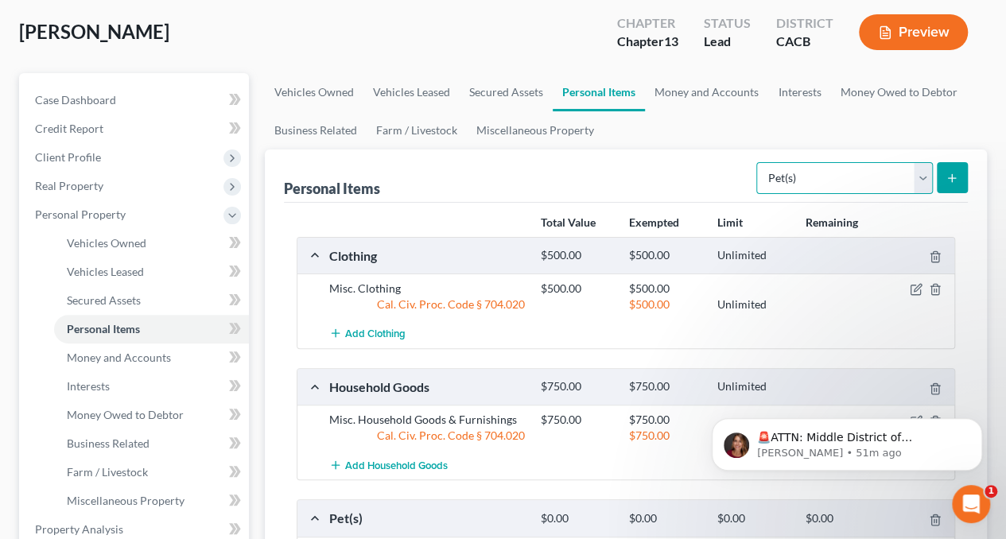
click at [921, 181] on select "Select Item Type Clothing Collectibles Of Value Electronics Firearms Household …" at bounding box center [844, 178] width 177 height 32
click at [690, 87] on link "Money and Accounts" at bounding box center [706, 92] width 123 height 38
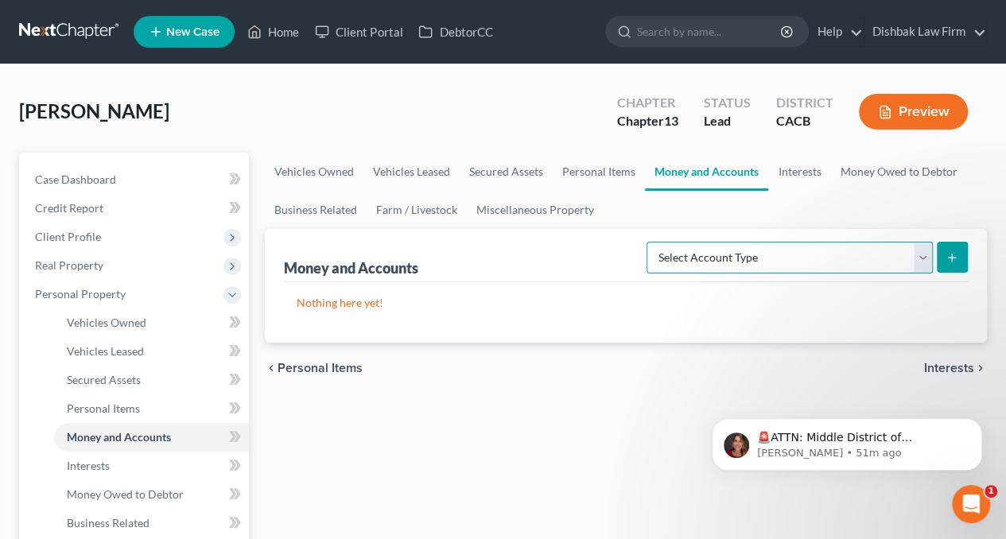
click at [919, 257] on select "Select Account Type Brokerage Cash on Hand Certificates of Deposit Checking Acc…" at bounding box center [789, 258] width 286 height 32
